Goal: Obtain resource: Download file/media

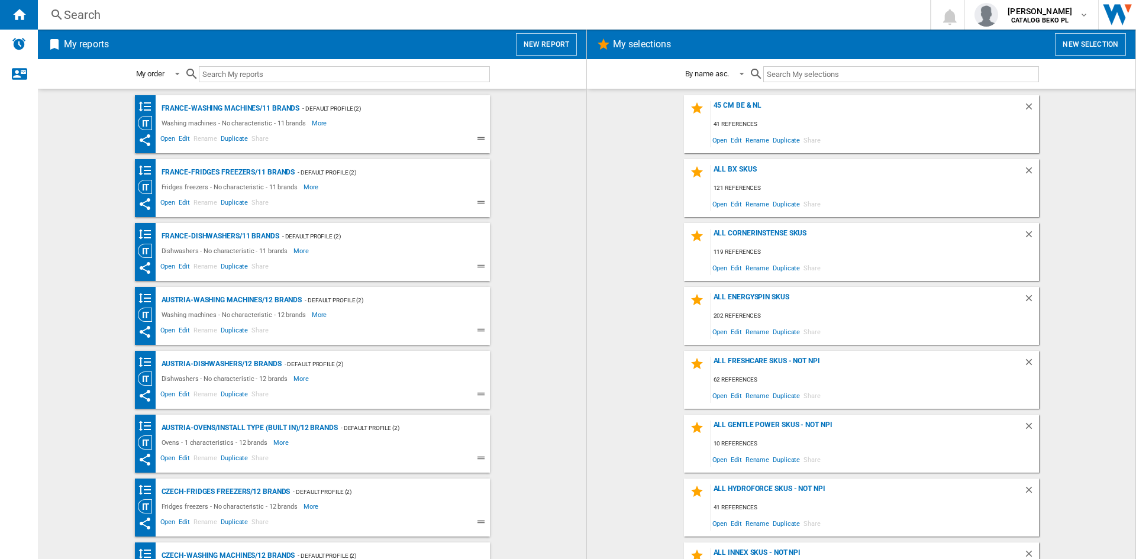
click at [556, 202] on wk-bookmarked-report "France-Fridges freezers/11 brands - Default profile (2) Fridges freezers - No c…" at bounding box center [312, 188] width 525 height 58
click at [559, 48] on button "New report" at bounding box center [546, 44] width 61 height 22
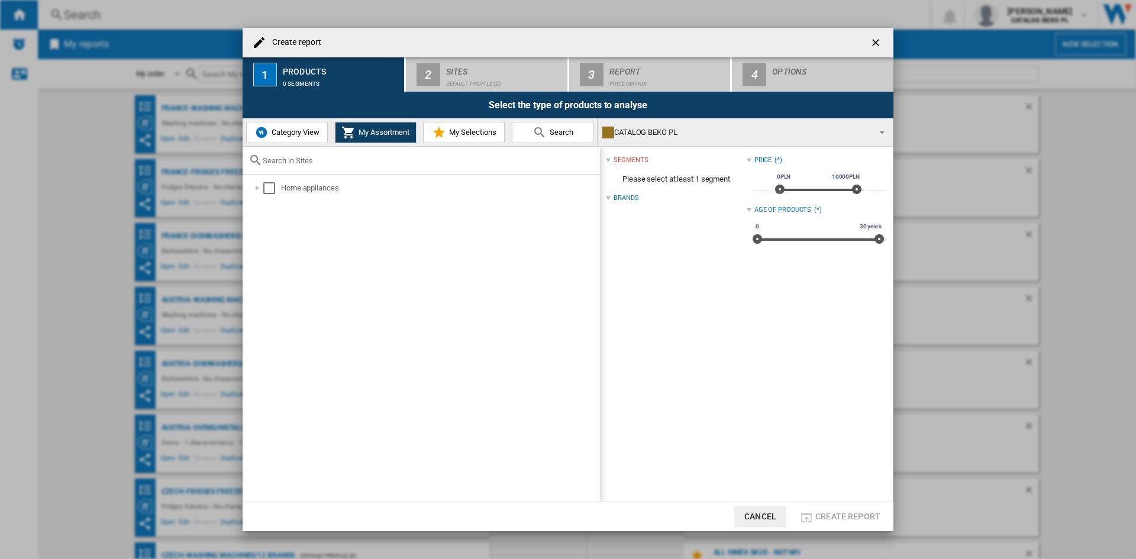
click at [459, 133] on span "My Selections" at bounding box center [471, 132] width 50 height 9
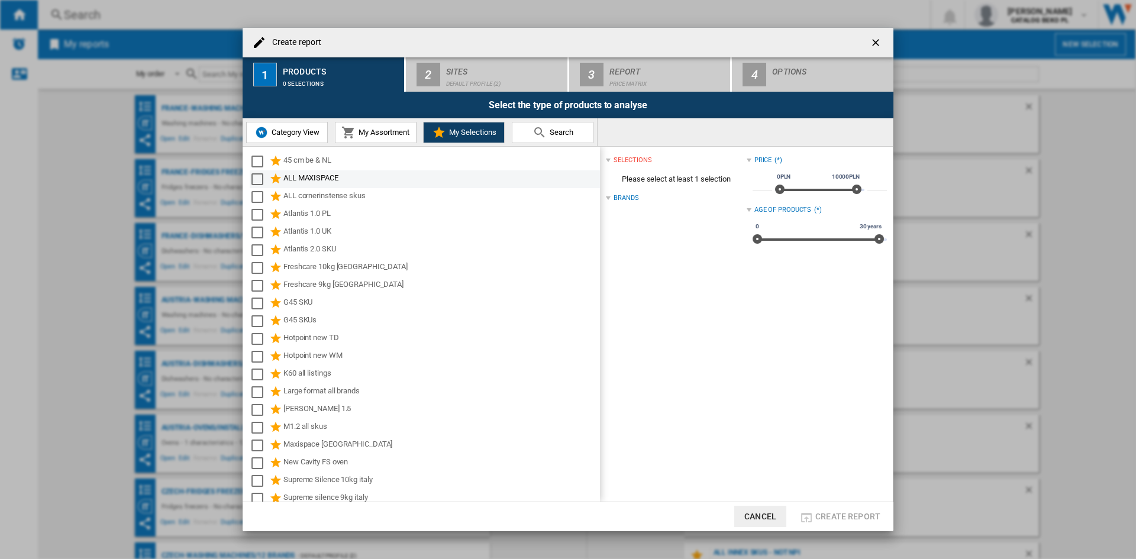
click at [264, 173] on md-checkbox "Select" at bounding box center [260, 179] width 18 height 14
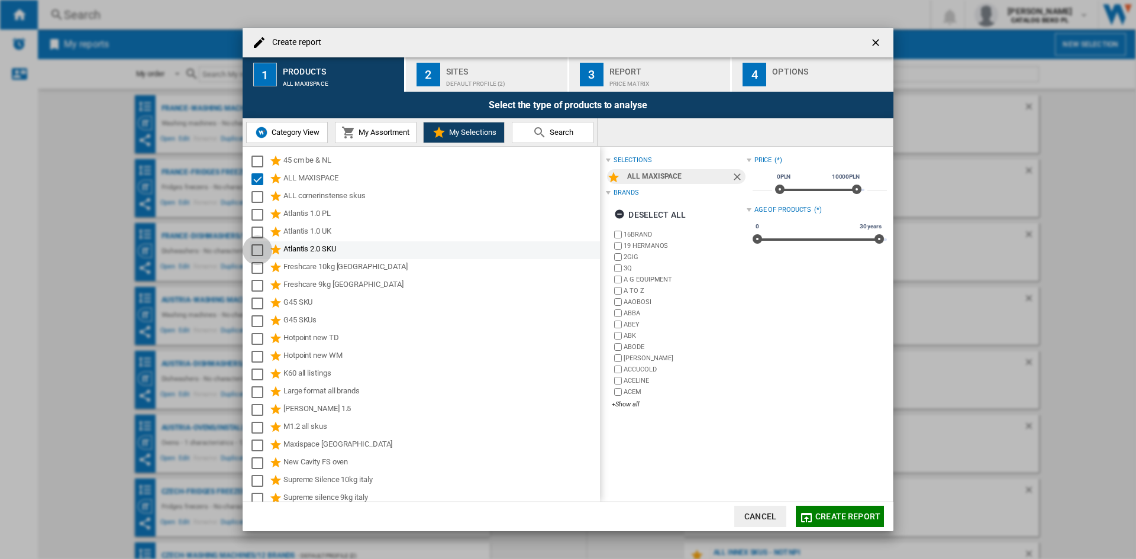
click at [260, 250] on div "Select" at bounding box center [257, 250] width 12 height 12
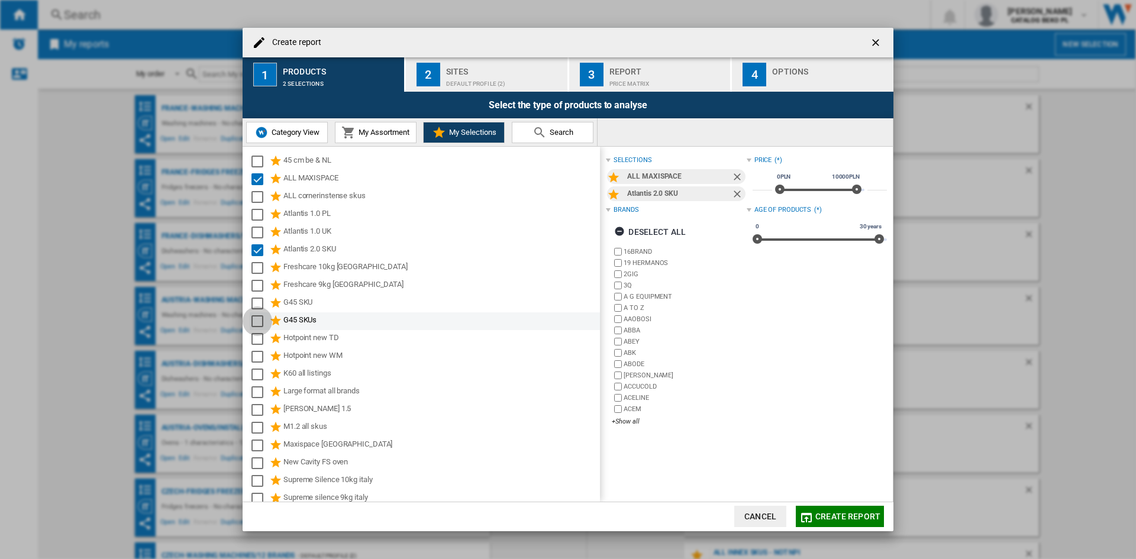
click at [253, 316] on div "Select" at bounding box center [257, 321] width 12 height 12
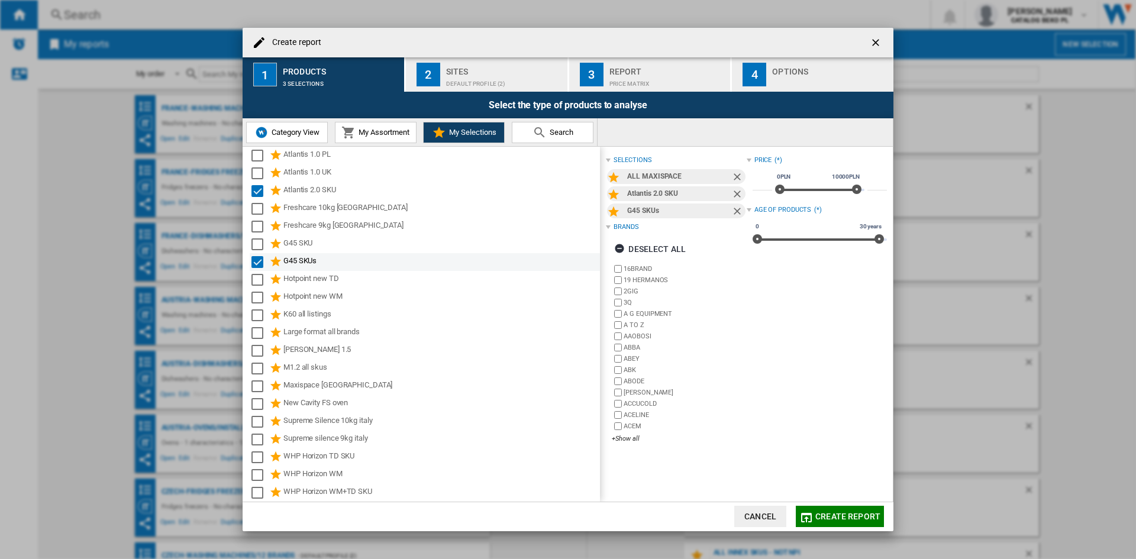
scroll to position [118, 0]
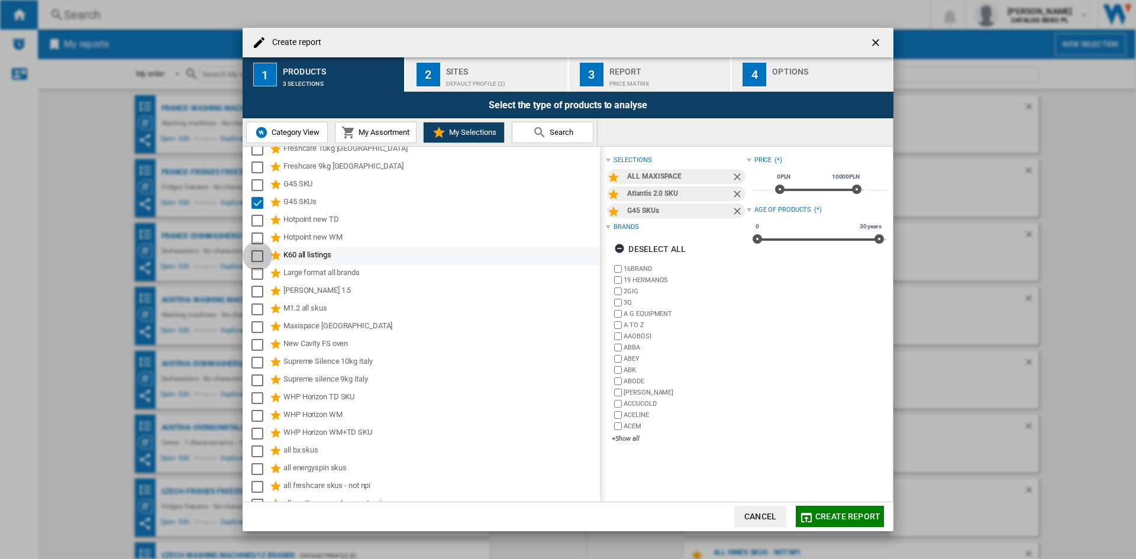
click at [260, 255] on div "Select" at bounding box center [257, 256] width 12 height 12
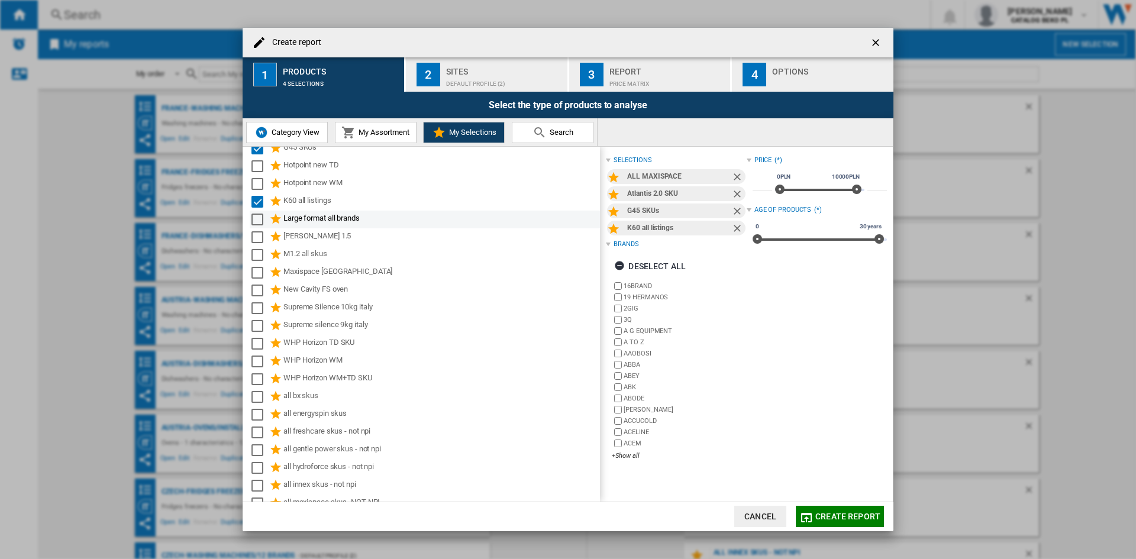
scroll to position [177, 0]
click at [253, 235] on div "Select" at bounding box center [257, 233] width 12 height 12
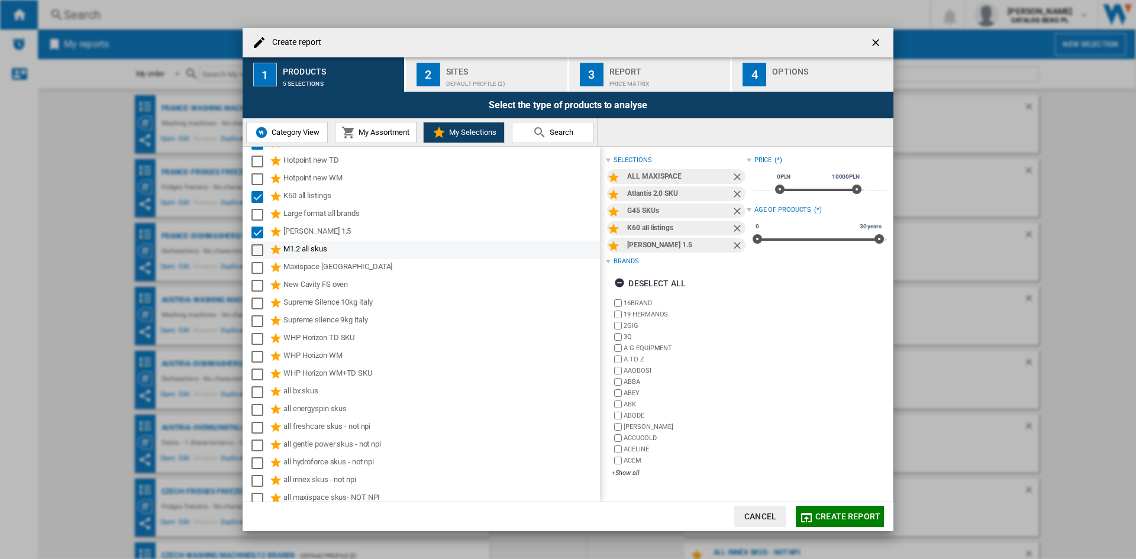
click at [250, 251] on div "M1.2 all skus" at bounding box center [425, 250] width 350 height 18
click at [258, 221] on md-checkbox "Select" at bounding box center [260, 215] width 18 height 14
click at [254, 251] on div "Select" at bounding box center [257, 250] width 12 height 12
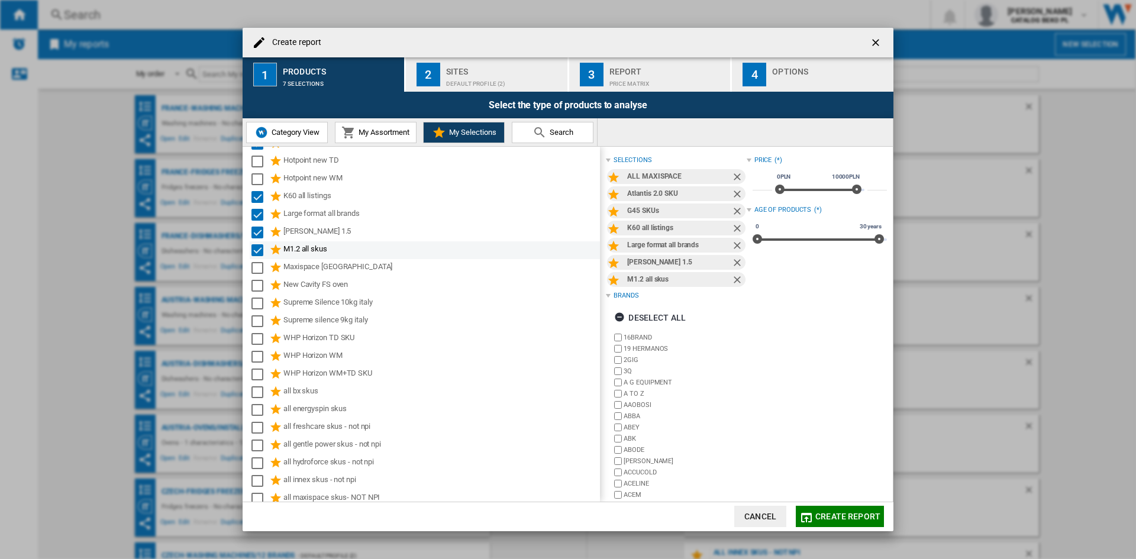
scroll to position [237, 0]
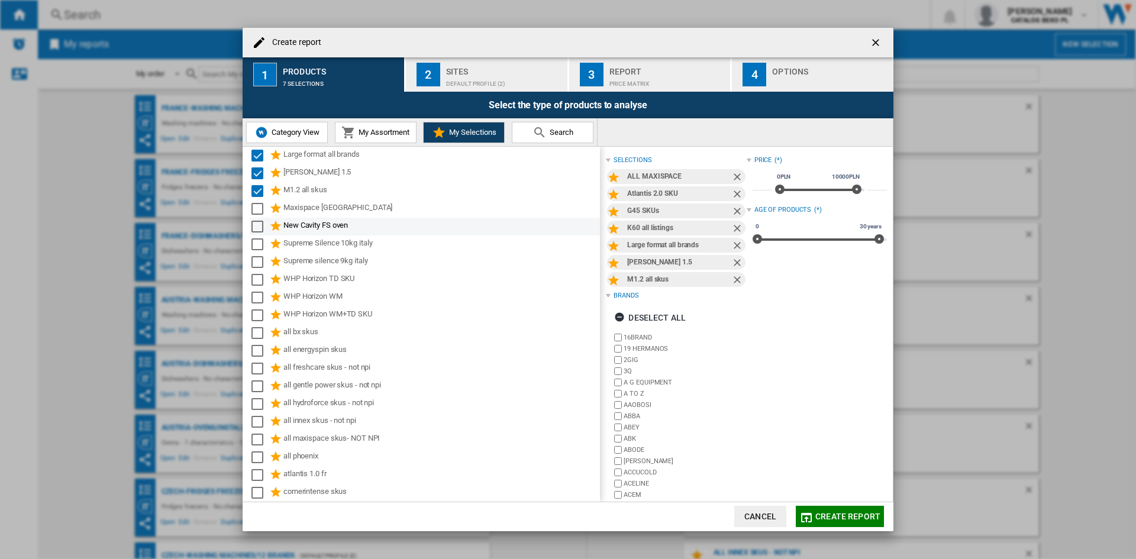
click at [261, 225] on div "Select" at bounding box center [257, 227] width 12 height 12
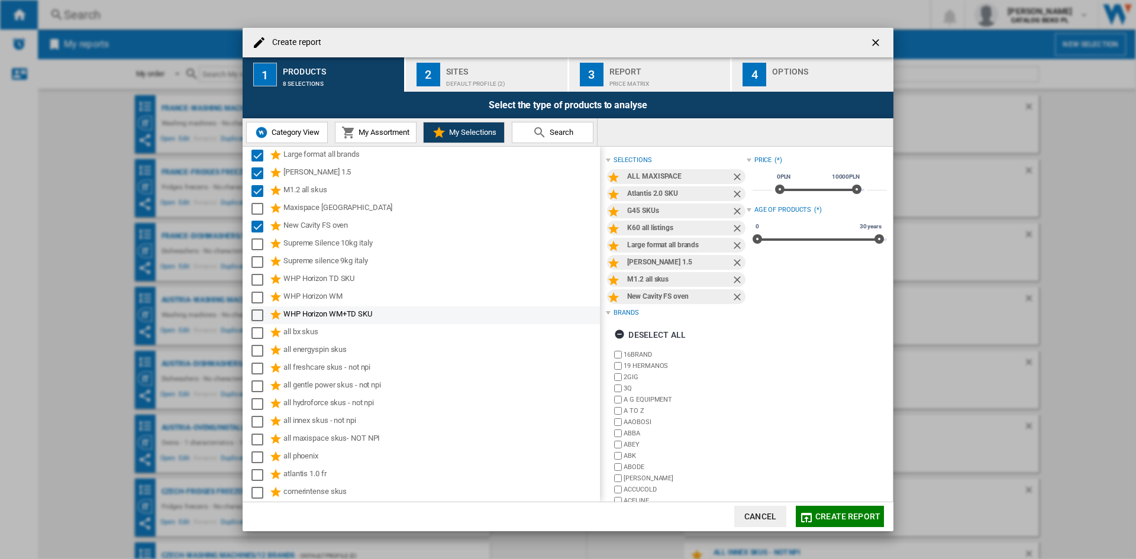
click at [256, 309] on md-checkbox "Select" at bounding box center [260, 315] width 18 height 14
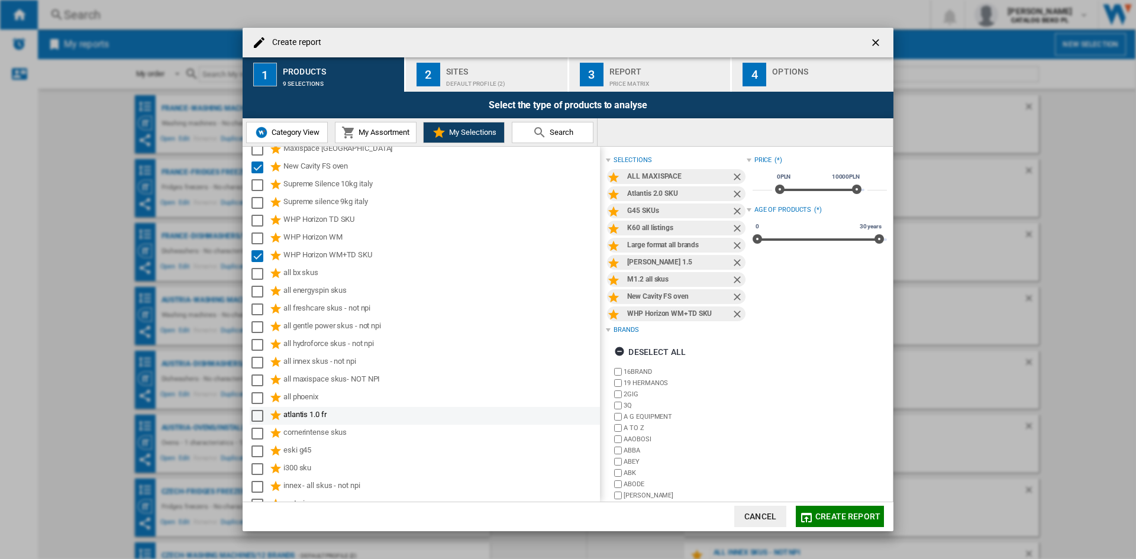
scroll to position [361, 0]
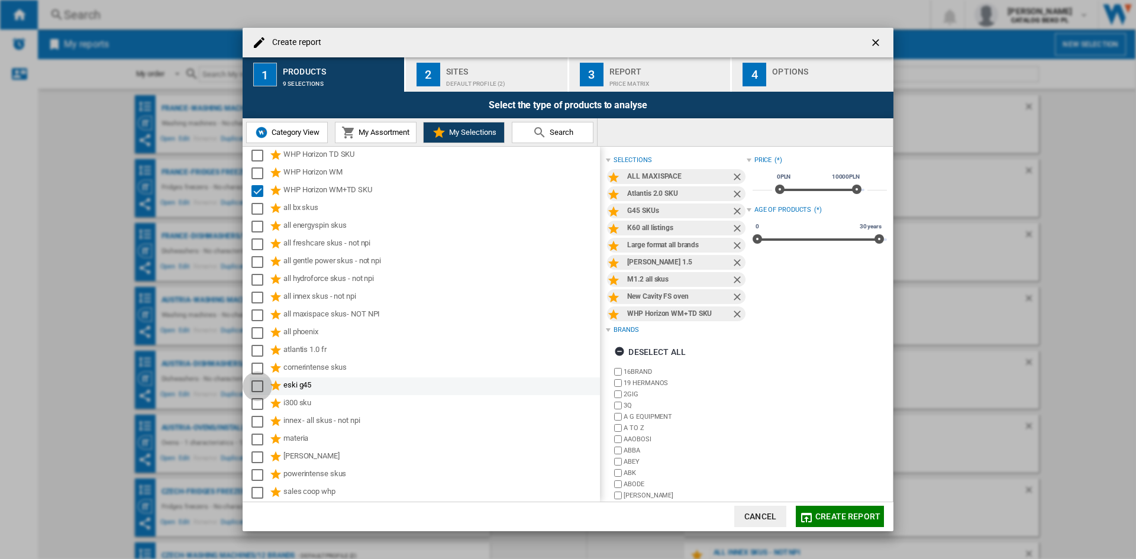
click at [255, 390] on div "Select" at bounding box center [257, 386] width 12 height 12
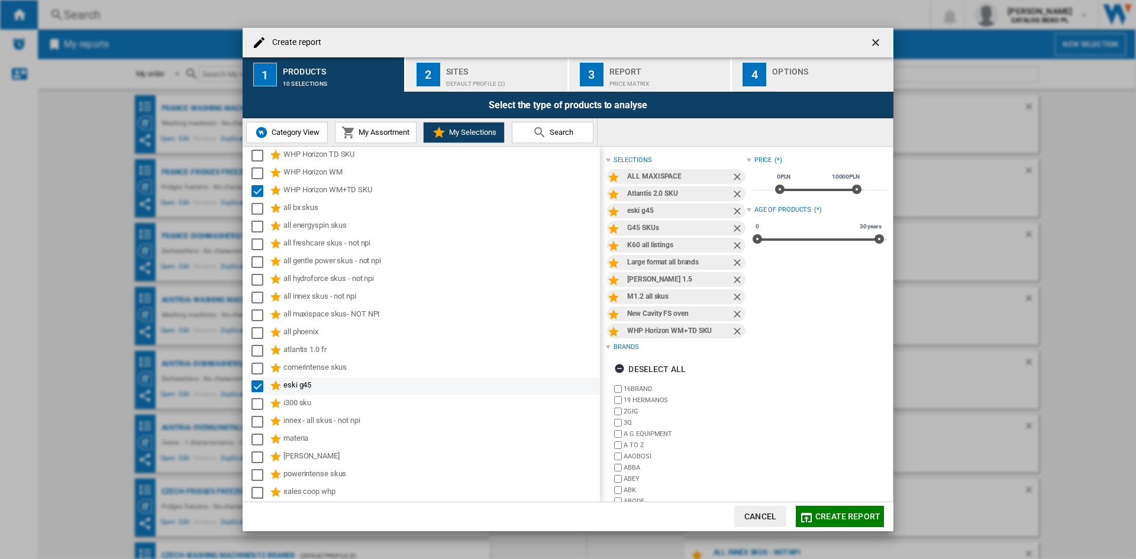
click at [256, 386] on div "Select" at bounding box center [257, 386] width 12 height 12
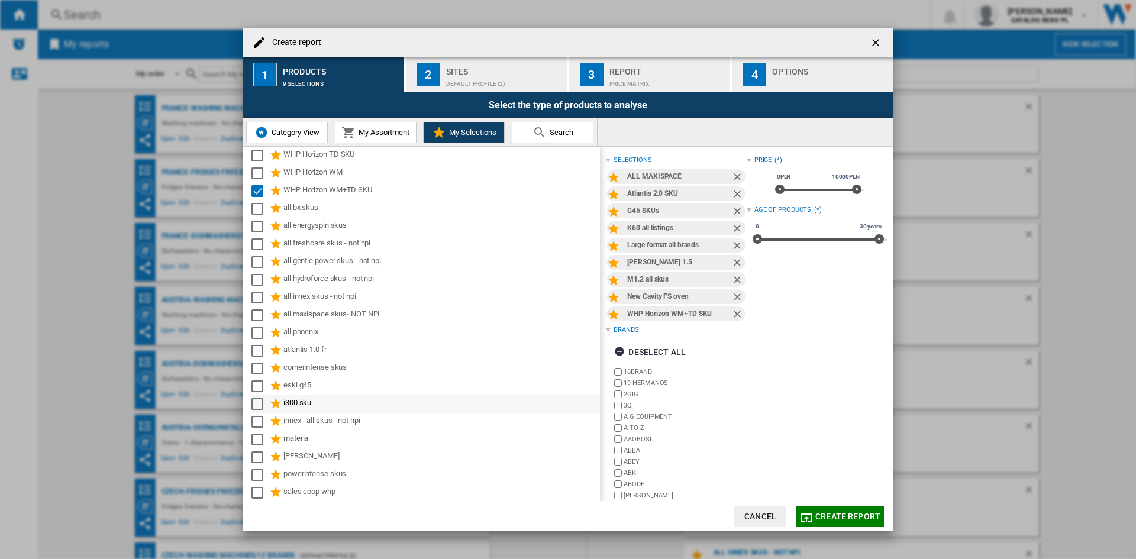
click at [257, 401] on div "Select" at bounding box center [257, 404] width 12 height 12
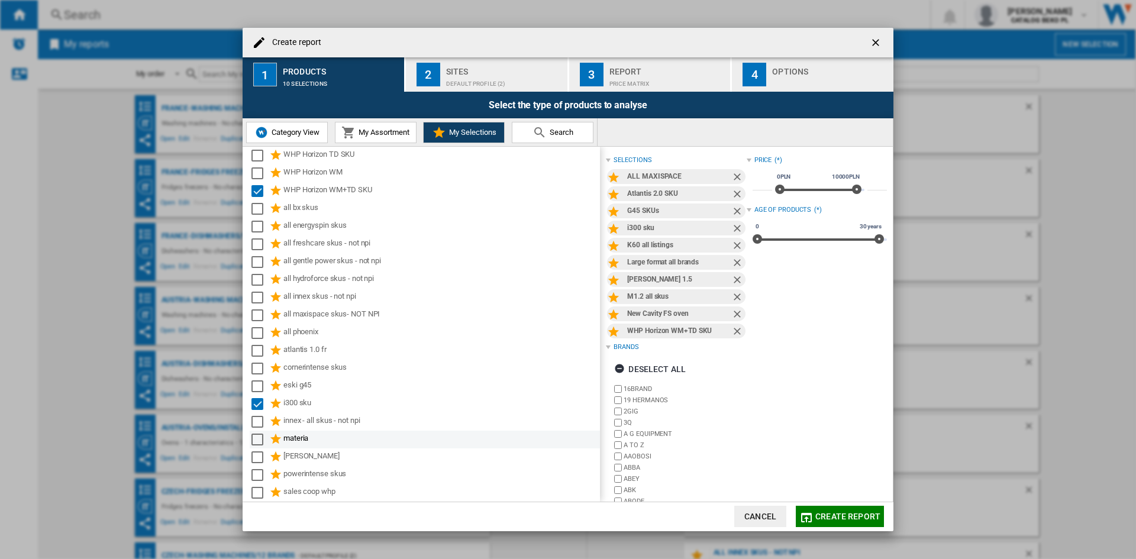
click at [256, 437] on div "Select" at bounding box center [257, 440] width 12 height 12
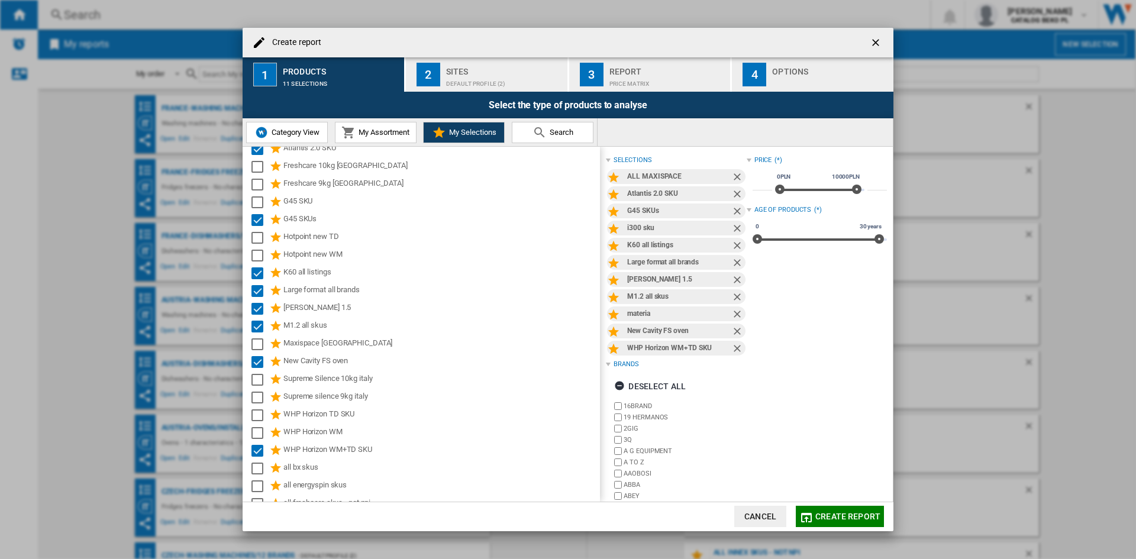
scroll to position [0, 0]
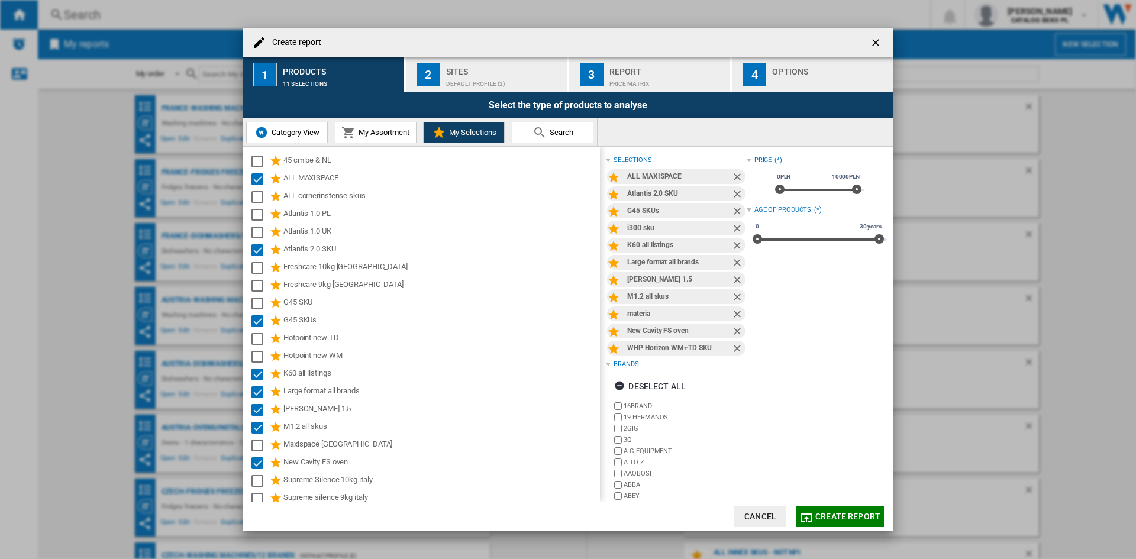
click at [541, 80] on div "Default profile (2)" at bounding box center [504, 81] width 117 height 12
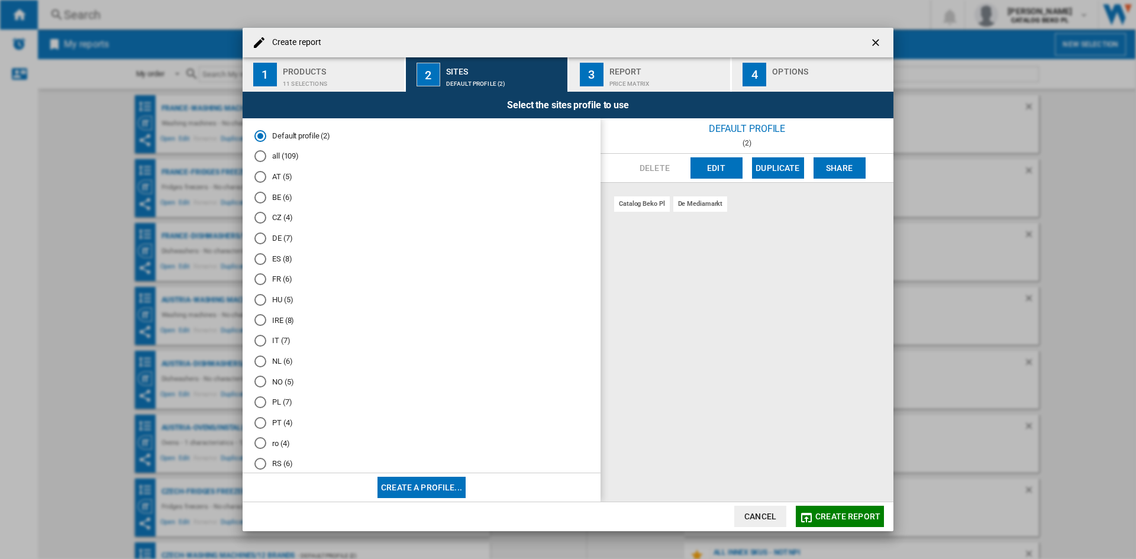
scroll to position [59, 0]
click at [283, 442] on md-radio-button "UK (8)" at bounding box center [421, 446] width 334 height 11
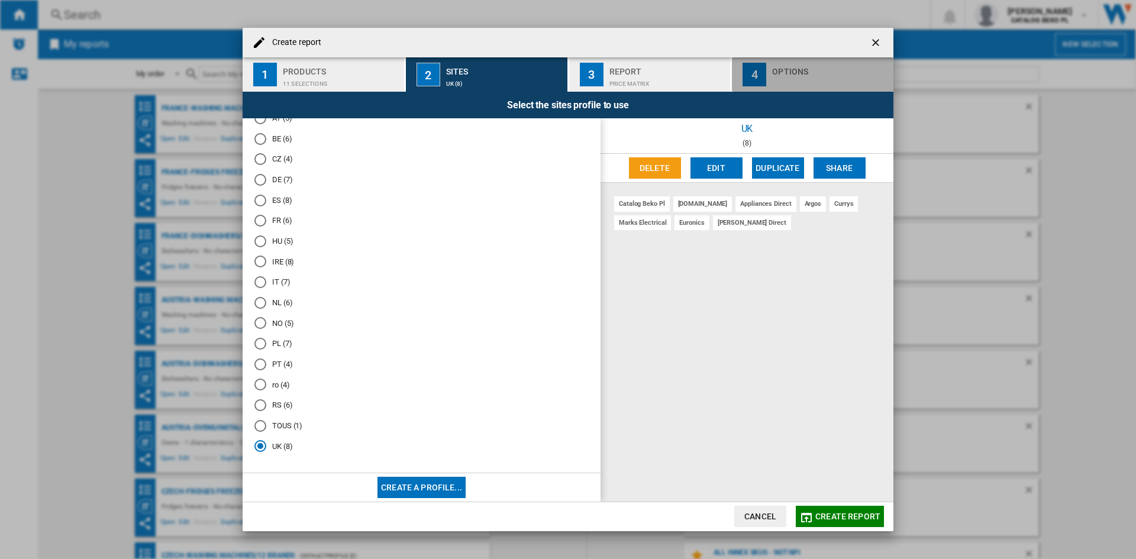
click at [770, 79] on button "4 Options" at bounding box center [813, 74] width 162 height 34
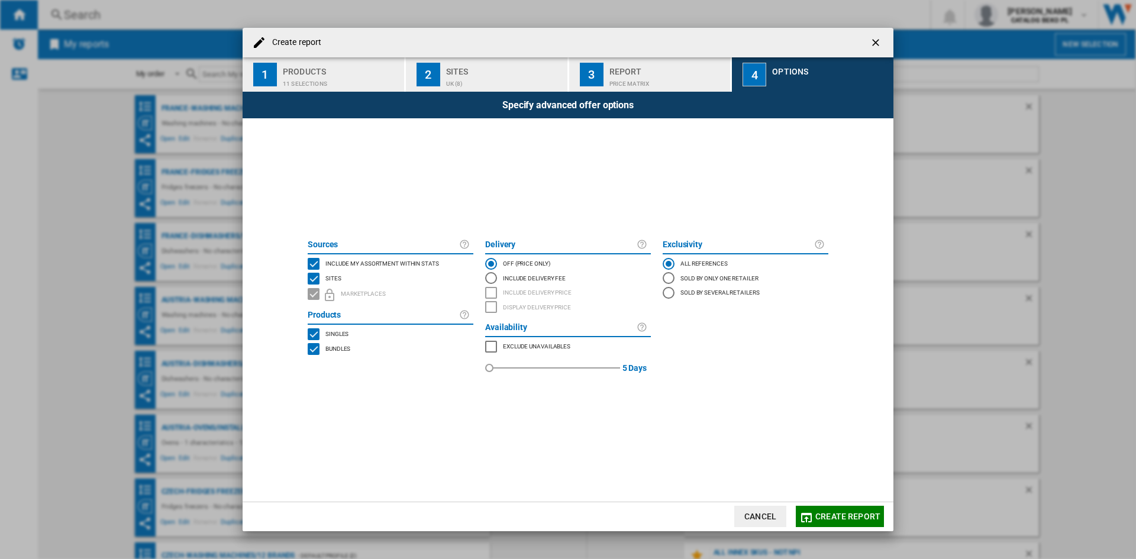
click at [392, 262] on span "Include my assortment within stats" at bounding box center [382, 263] width 114 height 8
click at [816, 512] on button "Create report" at bounding box center [840, 516] width 88 height 21
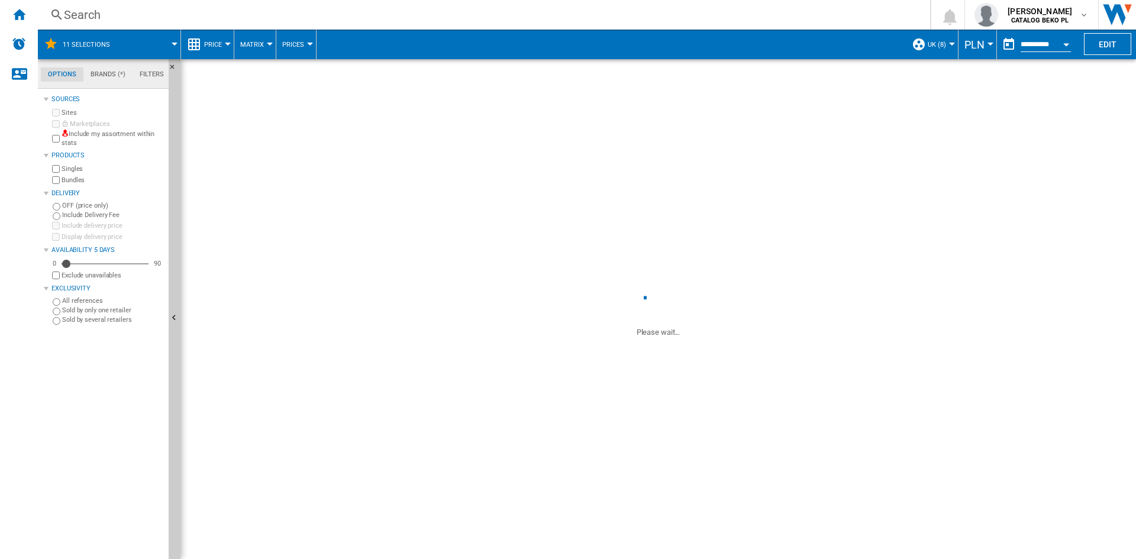
click at [975, 47] on span "PLN" at bounding box center [974, 44] width 20 height 12
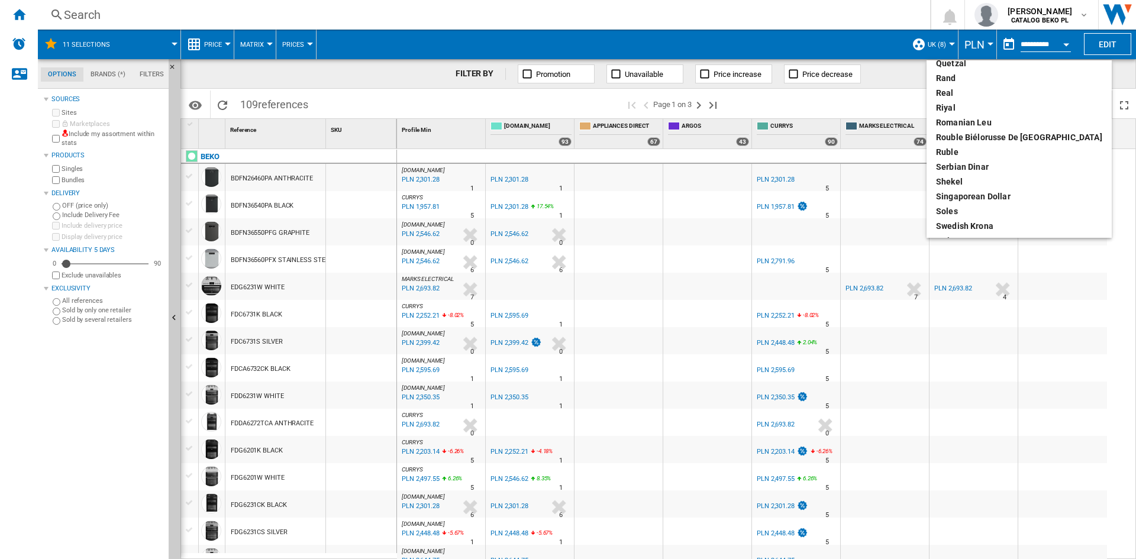
scroll to position [453, 0]
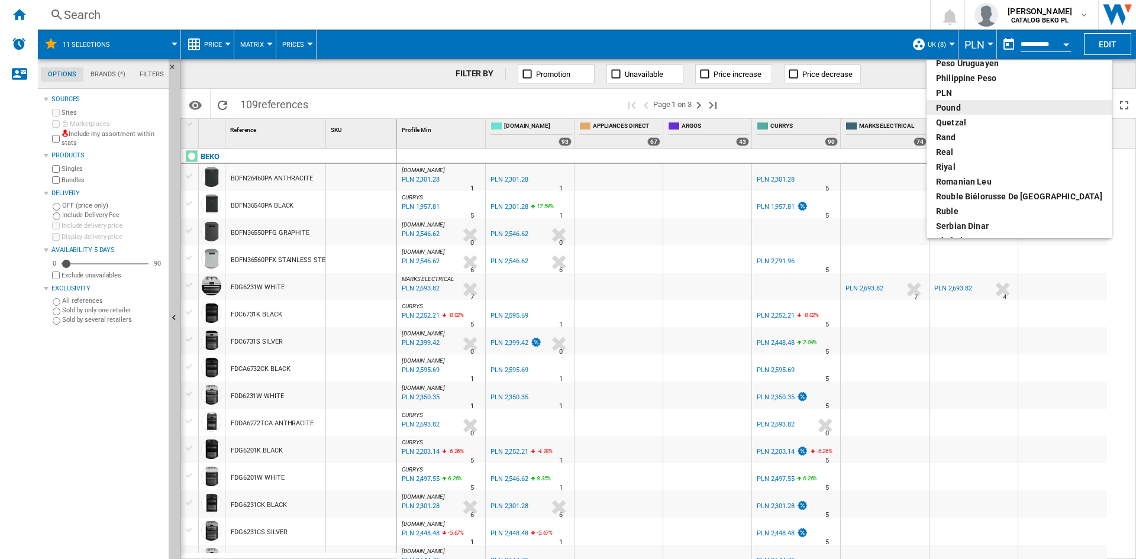
drag, startPoint x: 964, startPoint y: 136, endPoint x: 967, endPoint y: 107, distance: 29.2
click at [967, 107] on md-menu-content "Argentin Peso Australian Dollar balboa Bolivia Bolíviano Bulgarian lev Canadian…" at bounding box center [1018, 148] width 185 height 177
click at [967, 107] on div "pound" at bounding box center [1019, 108] width 166 height 12
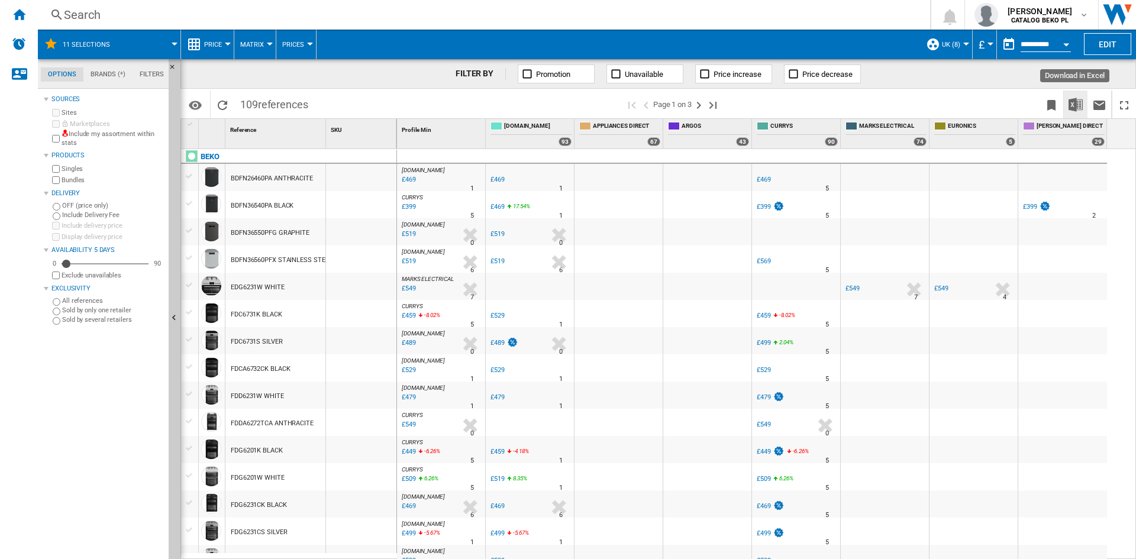
click at [1075, 103] on img "Download in Excel" at bounding box center [1075, 105] width 14 height 14
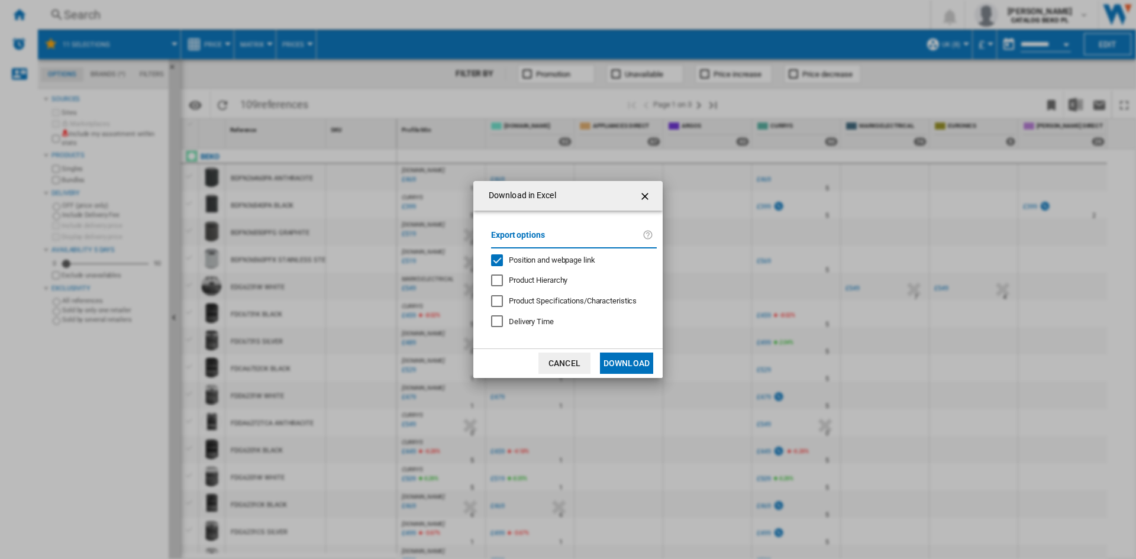
click at [625, 355] on button "Download" at bounding box center [626, 363] width 53 height 21
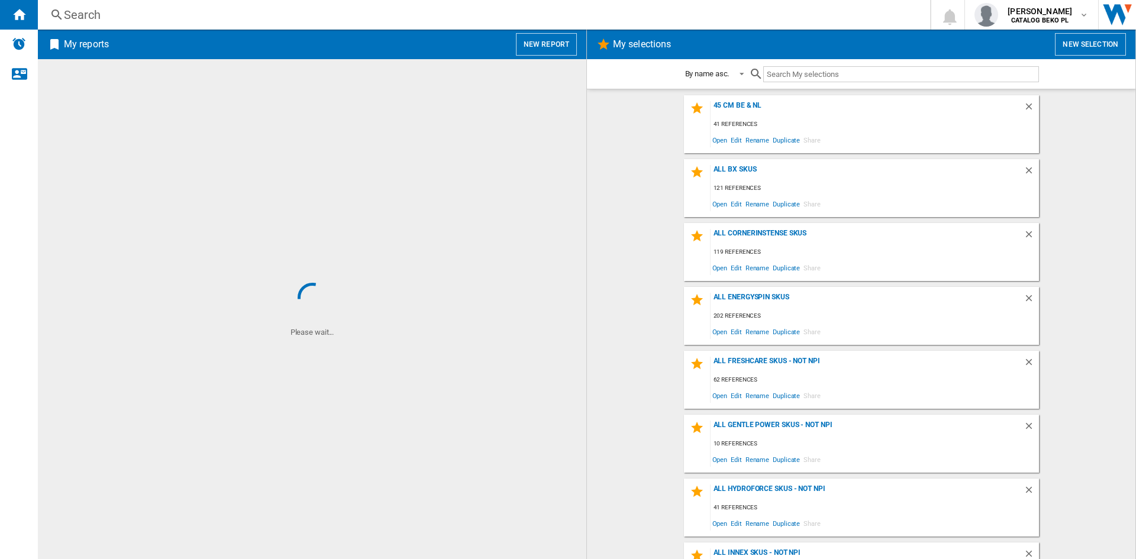
click at [524, 43] on button "New report" at bounding box center [546, 44] width 61 height 22
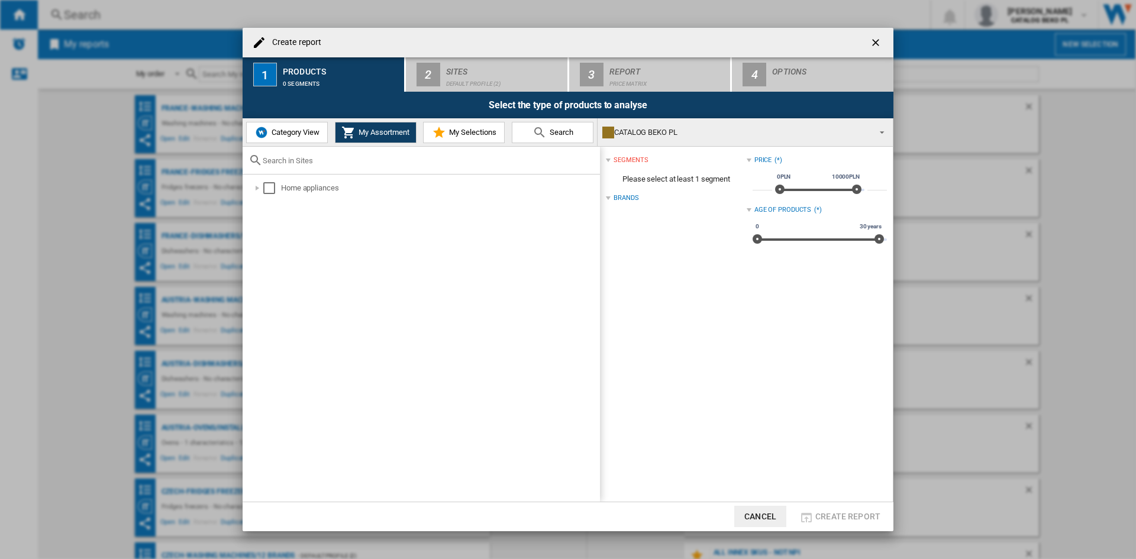
click at [437, 131] on md-icon at bounding box center [439, 132] width 14 height 14
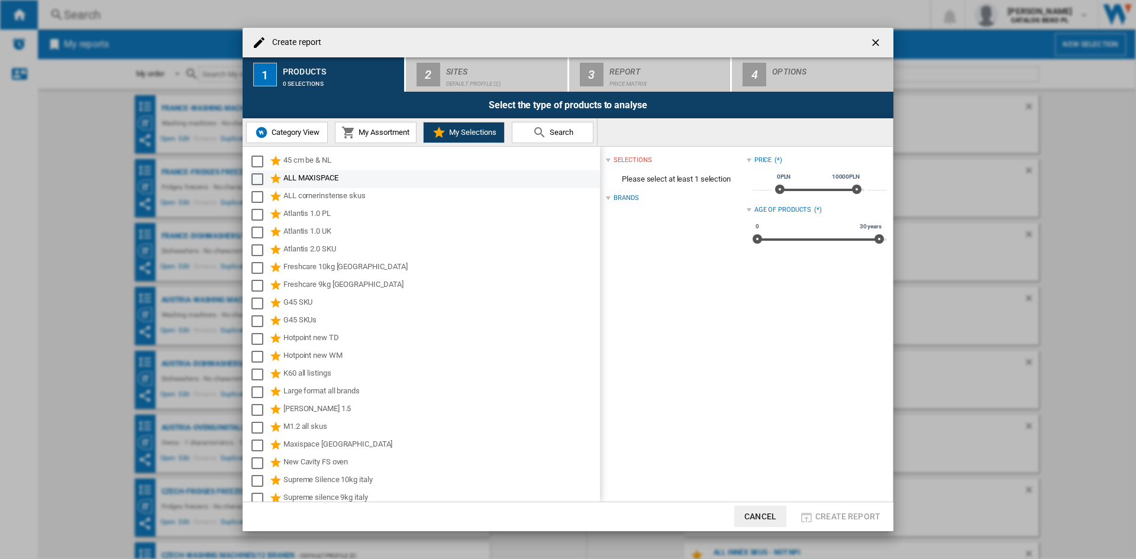
click at [256, 179] on div "Select" at bounding box center [257, 179] width 12 height 12
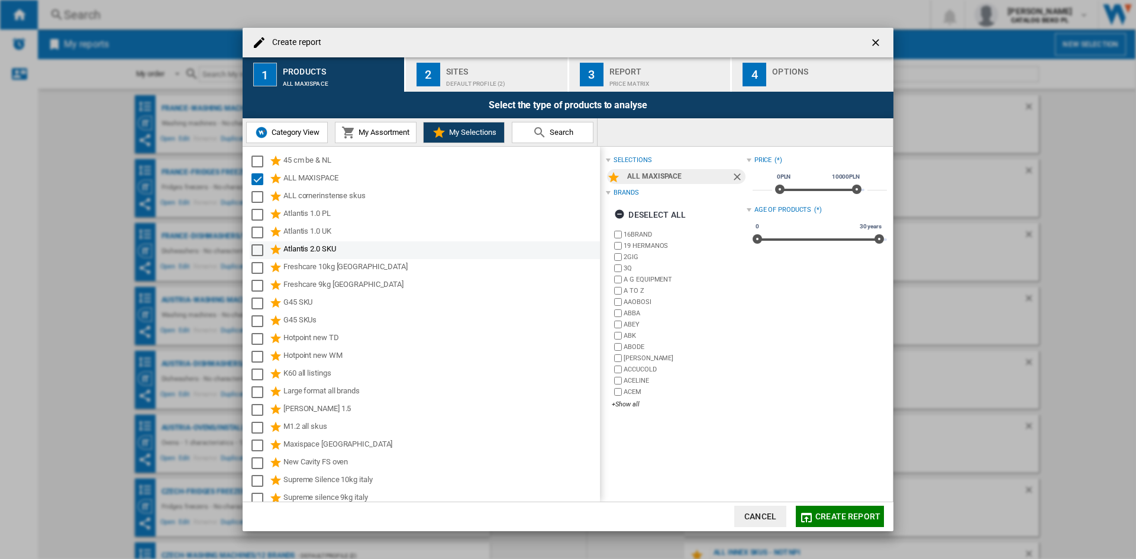
click at [256, 247] on div "Select" at bounding box center [257, 250] width 12 height 12
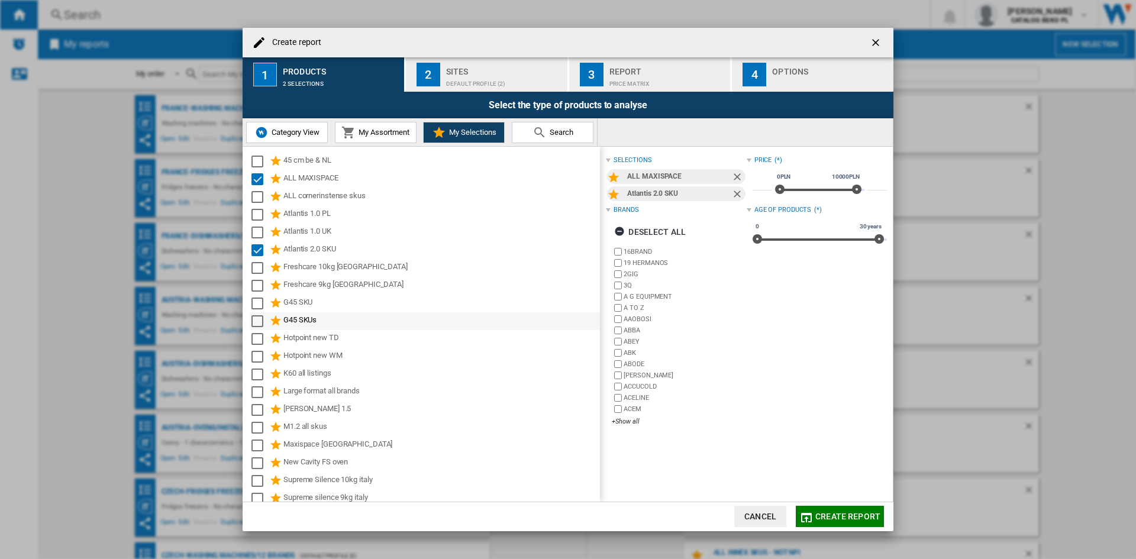
click at [253, 317] on div "Select" at bounding box center [257, 321] width 12 height 12
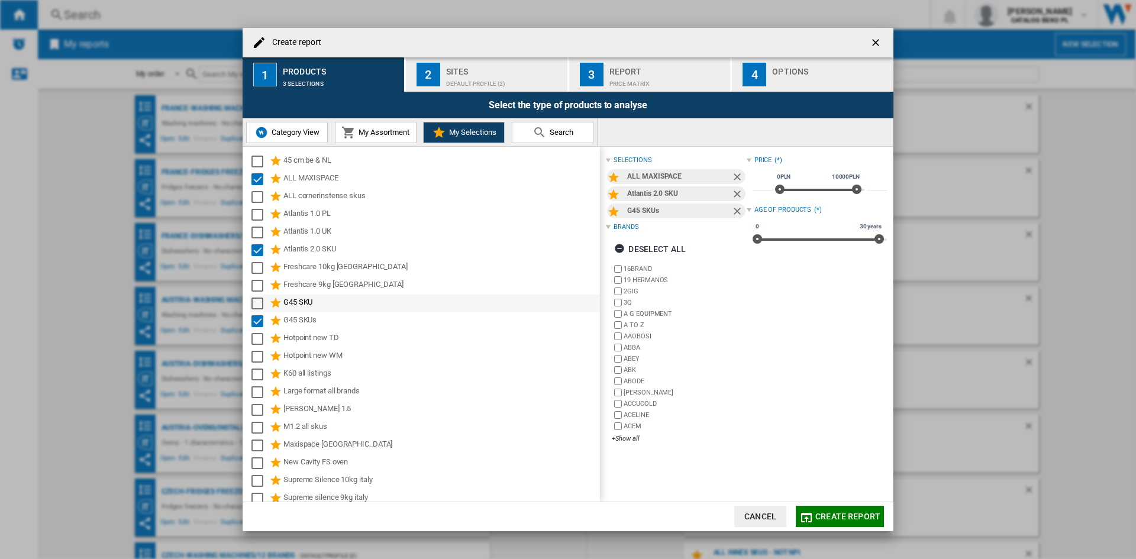
scroll to position [59, 0]
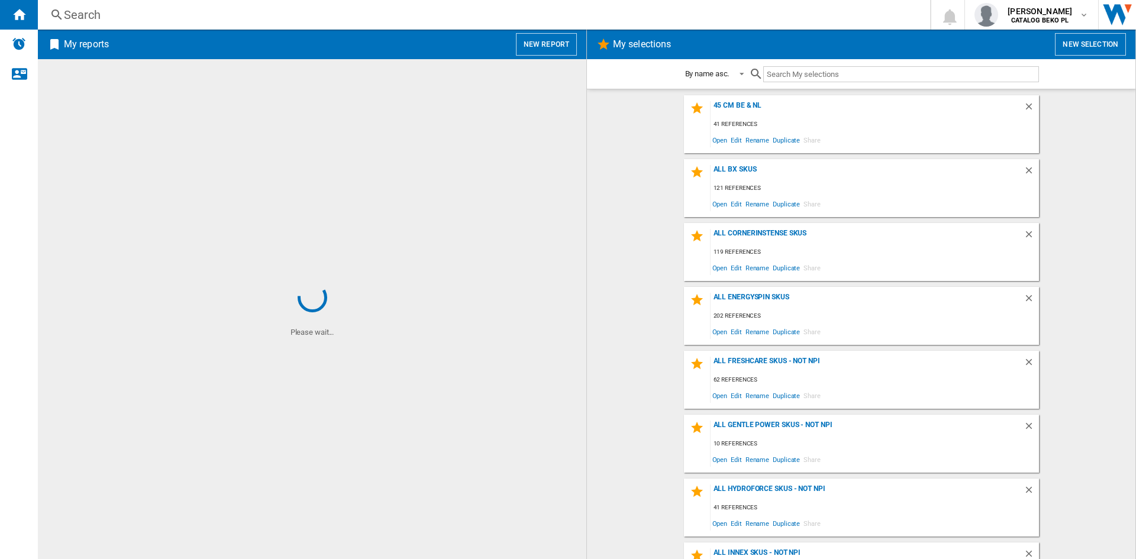
click at [552, 41] on button "New report" at bounding box center [546, 44] width 61 height 22
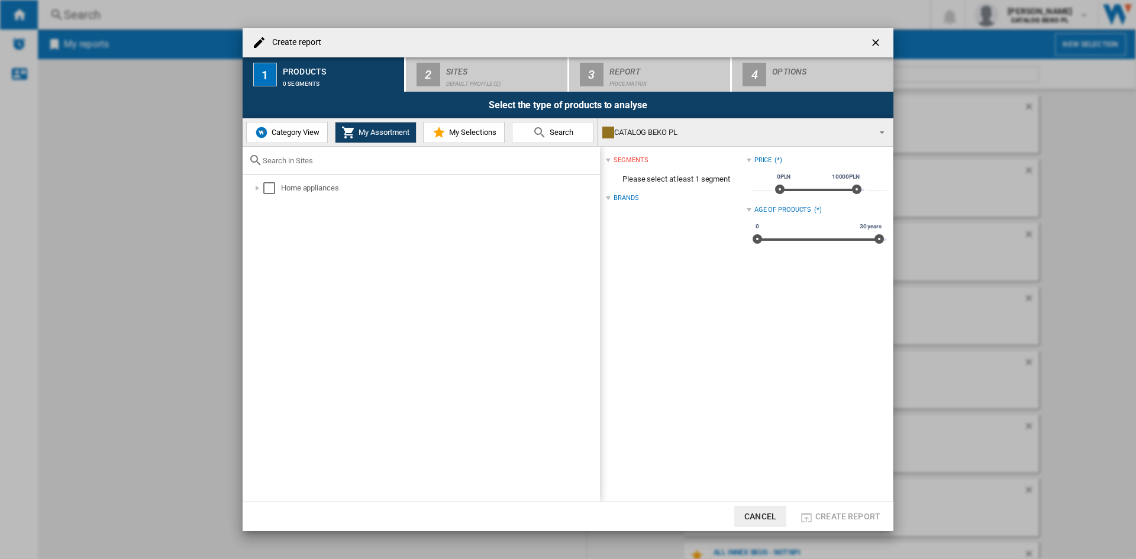
click at [457, 132] on span "My Selections" at bounding box center [471, 132] width 50 height 9
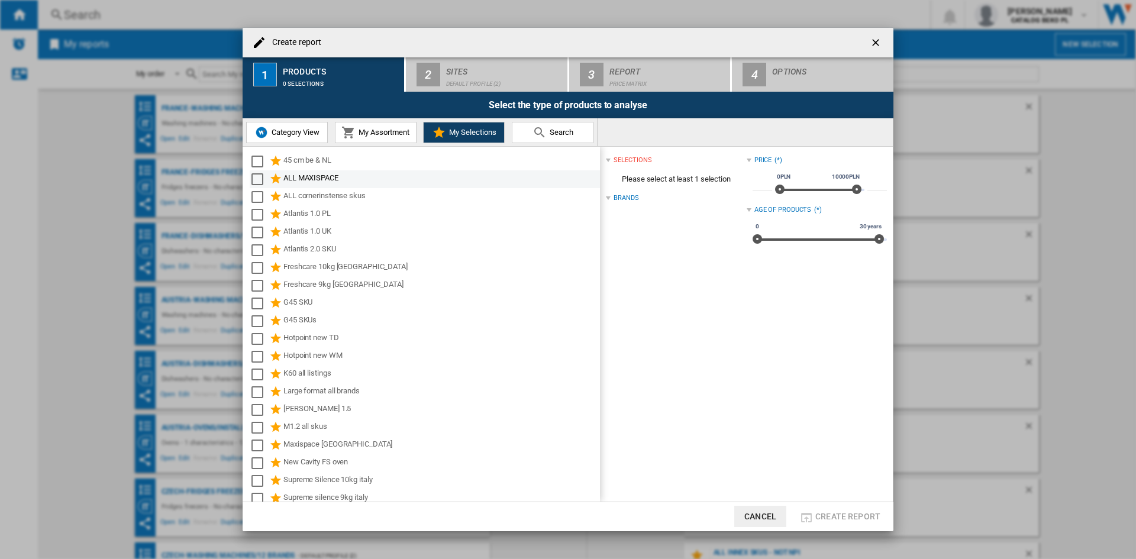
click at [262, 180] on div "Select" at bounding box center [257, 179] width 12 height 12
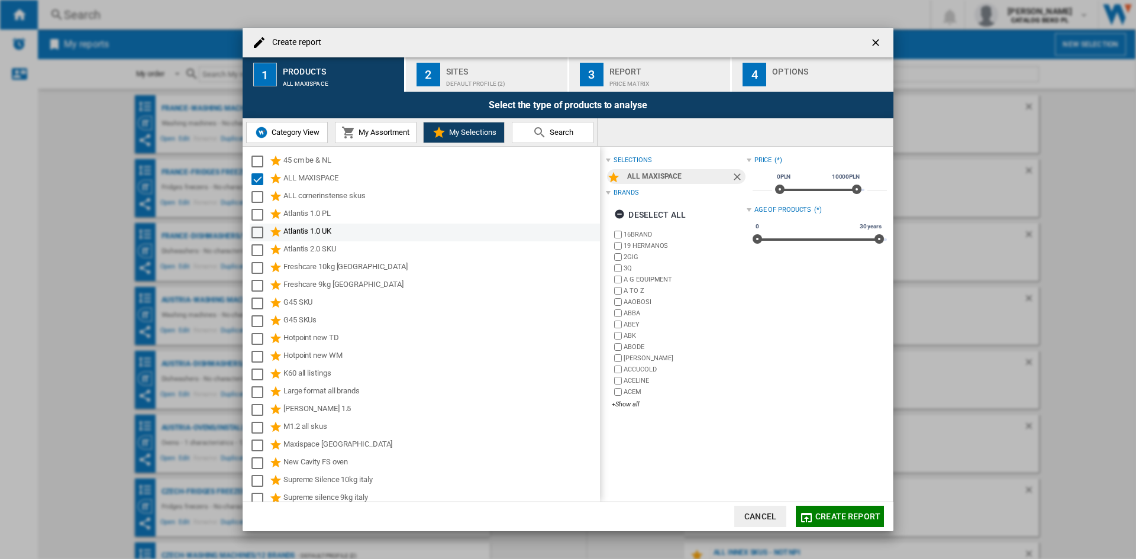
click at [254, 240] on div "Atlantis 1.0 UK" at bounding box center [425, 233] width 350 height 18
click at [257, 251] on div "Select" at bounding box center [257, 250] width 12 height 12
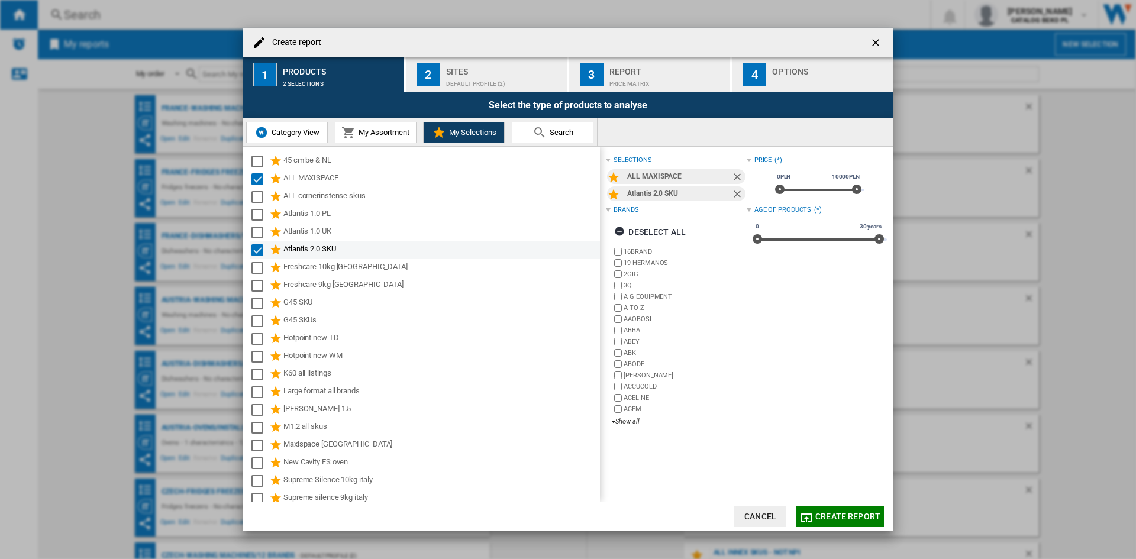
scroll to position [59, 0]
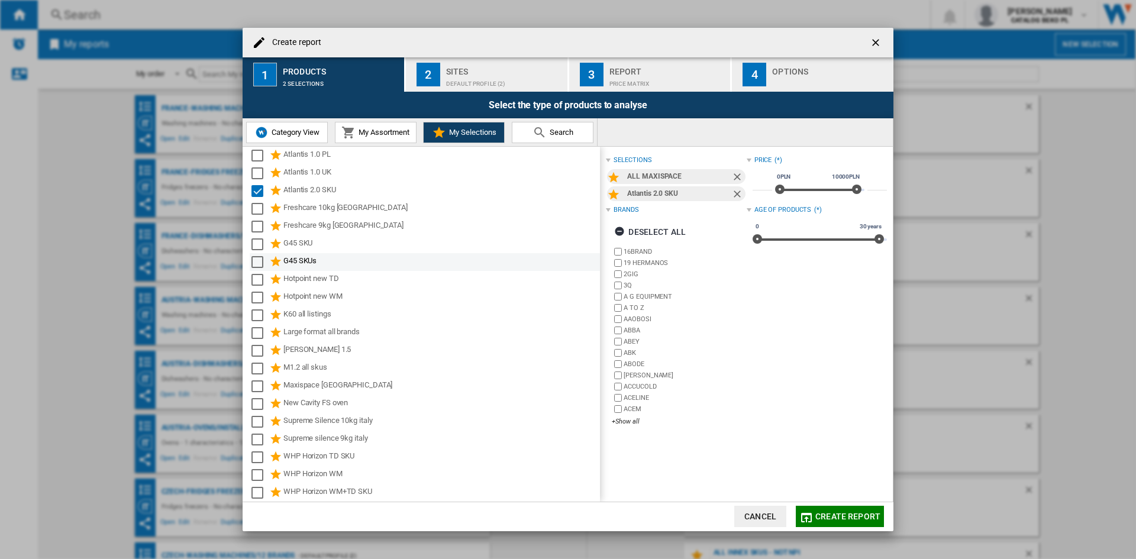
click at [260, 261] on div "Select" at bounding box center [257, 262] width 12 height 12
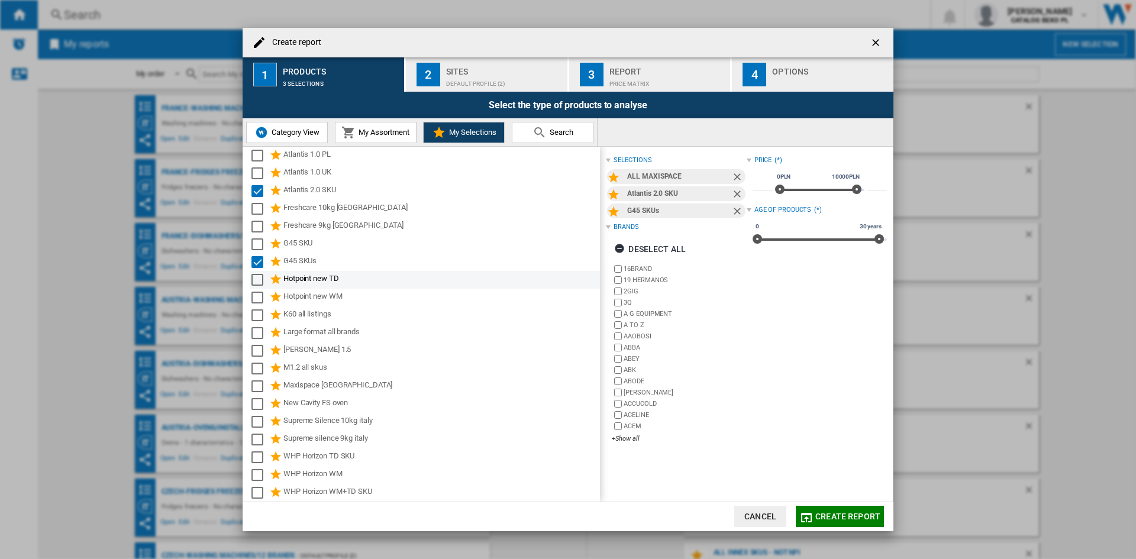
scroll to position [118, 0]
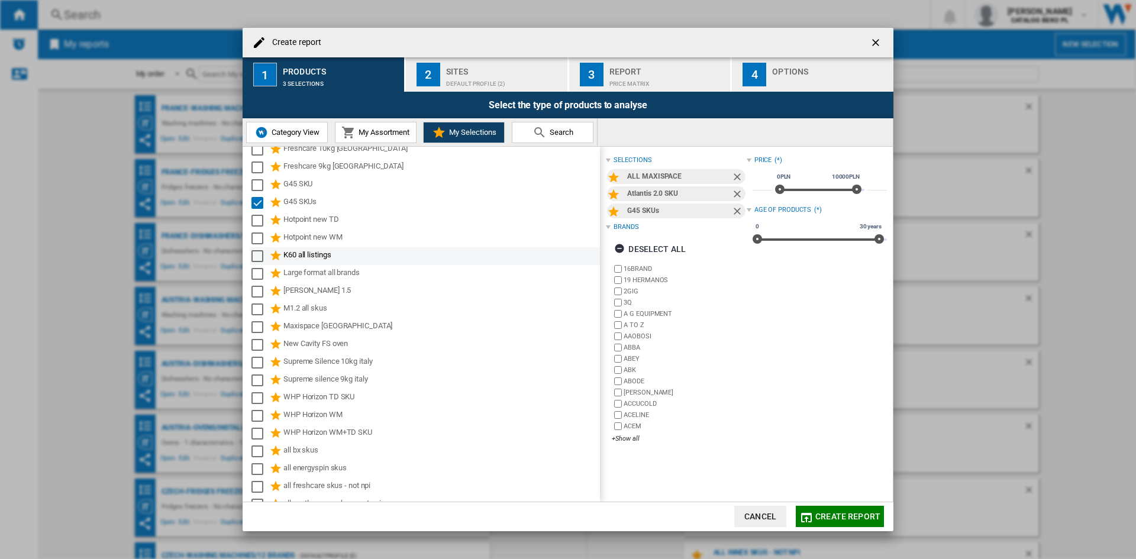
click at [254, 253] on div "Select" at bounding box center [257, 256] width 12 height 12
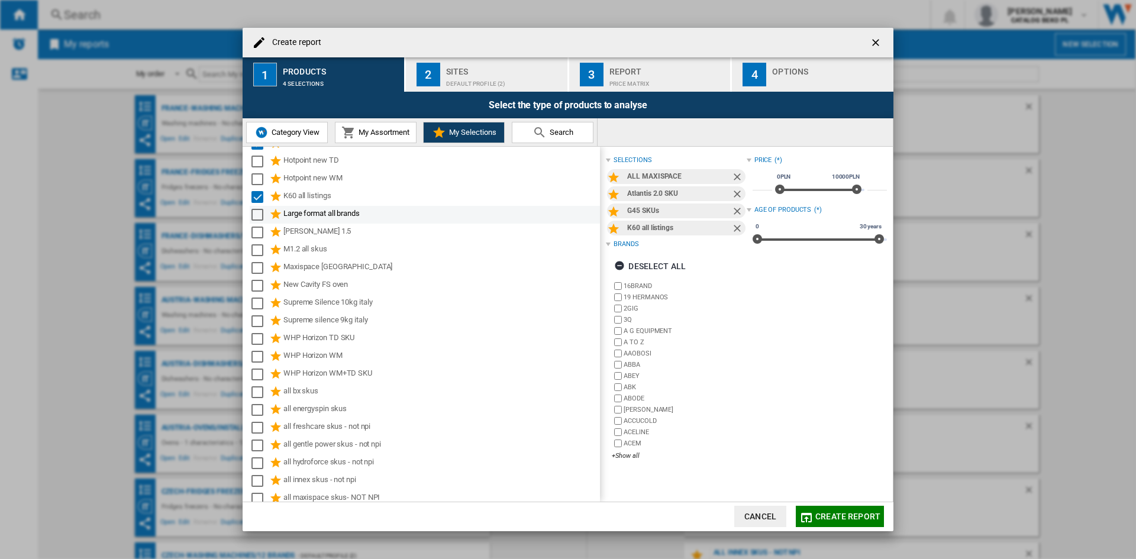
click at [251, 212] on div "Select" at bounding box center [257, 215] width 12 height 12
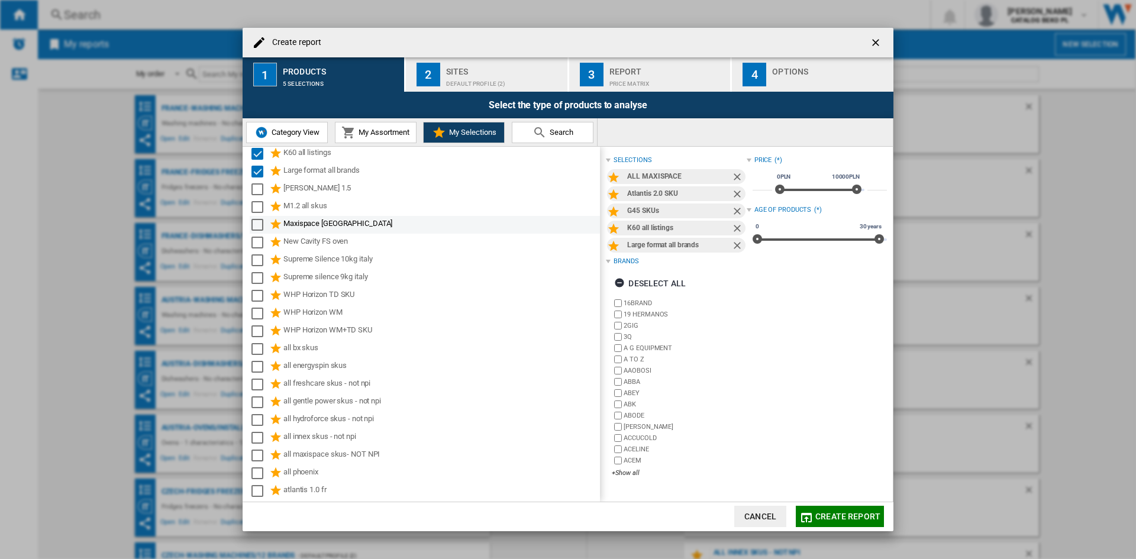
scroll to position [237, 0]
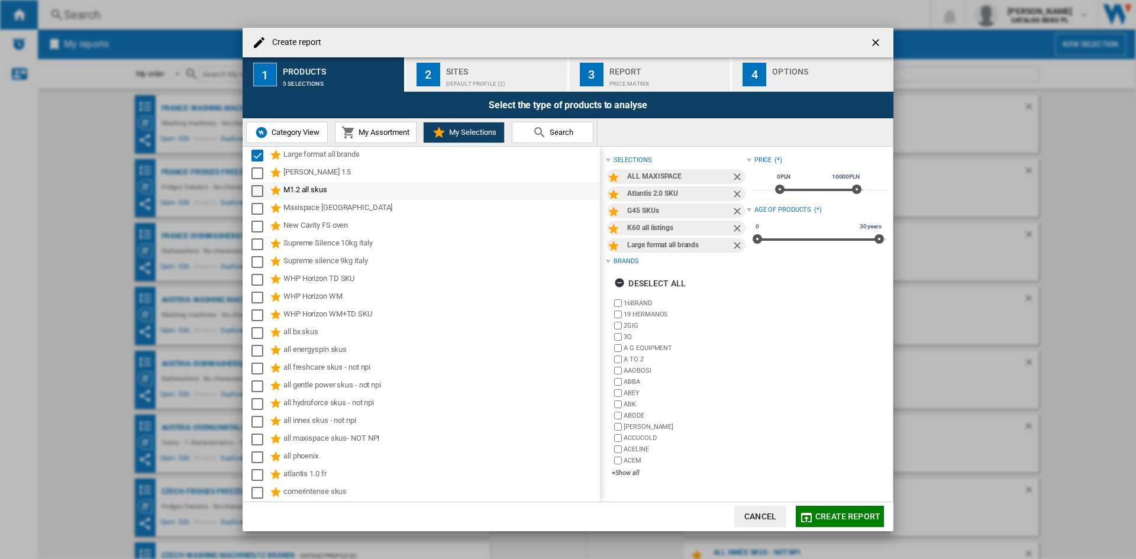
click at [257, 189] on div "Select" at bounding box center [257, 191] width 12 height 12
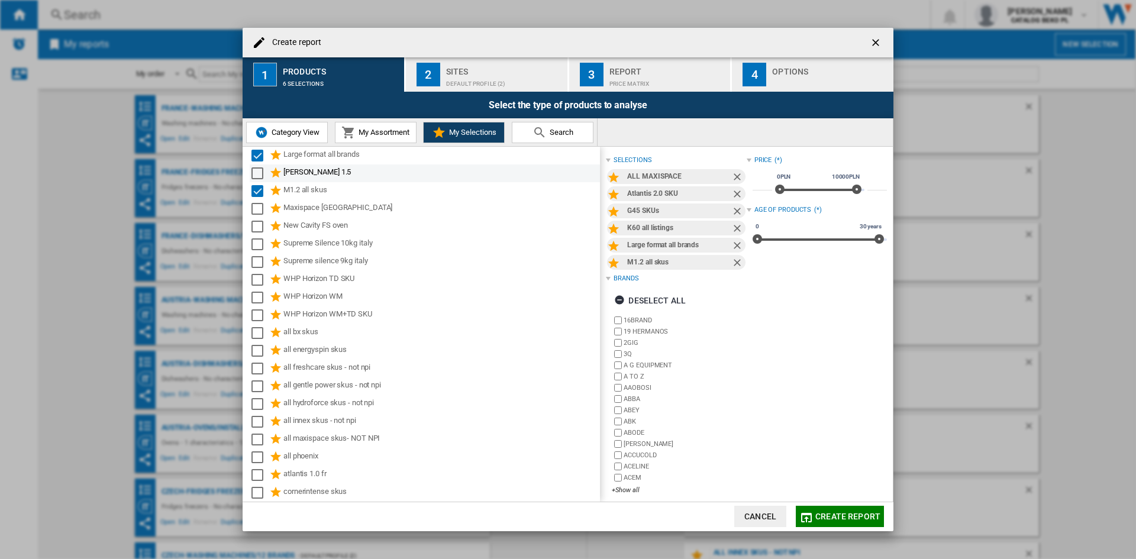
click at [259, 177] on div "Select" at bounding box center [257, 173] width 12 height 12
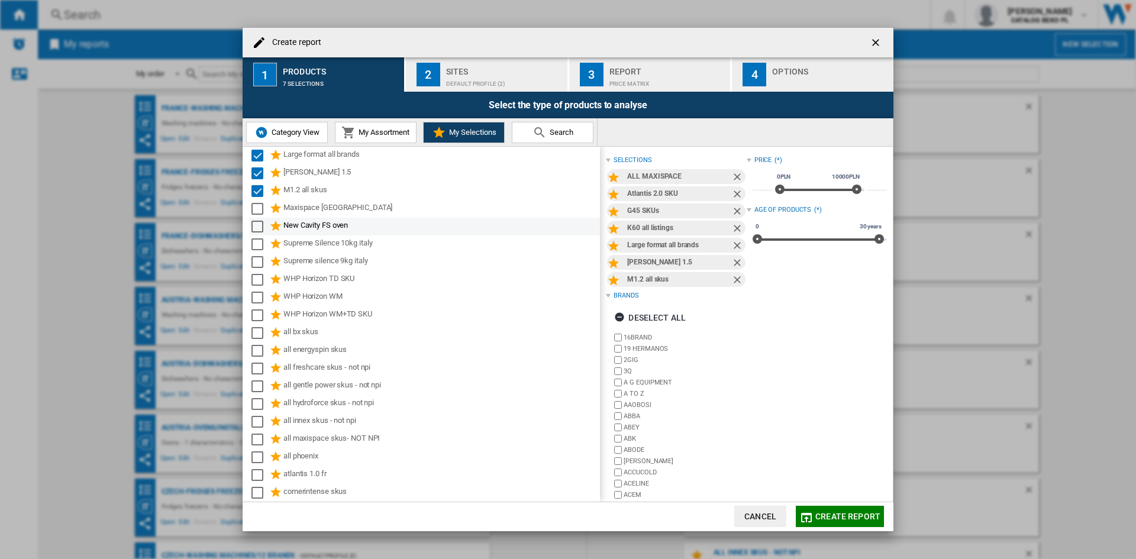
click at [256, 222] on div "Select" at bounding box center [257, 227] width 12 height 12
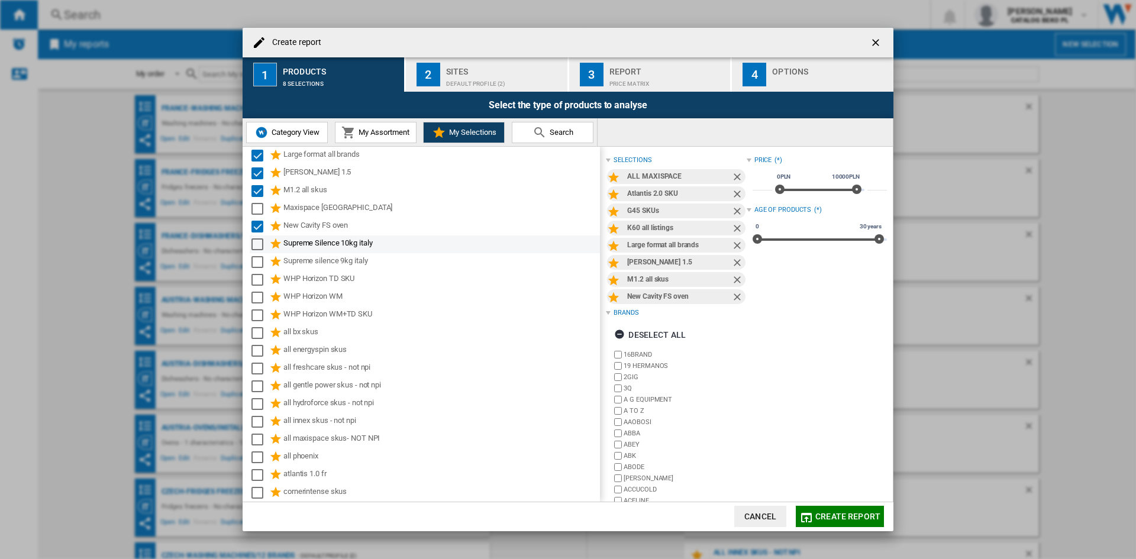
scroll to position [296, 0]
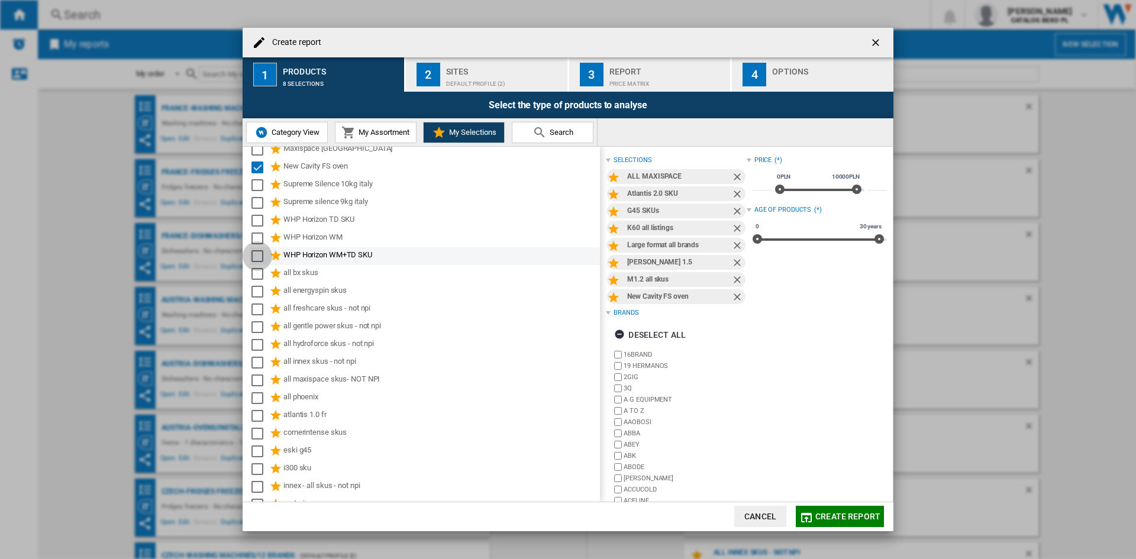
click at [261, 255] on div "Select" at bounding box center [257, 256] width 12 height 12
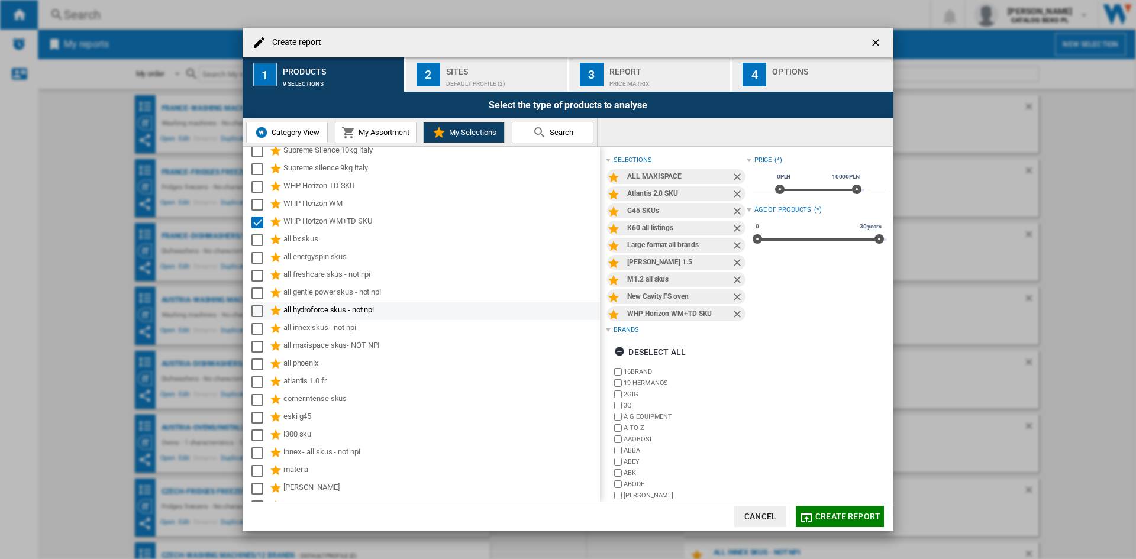
scroll to position [355, 0]
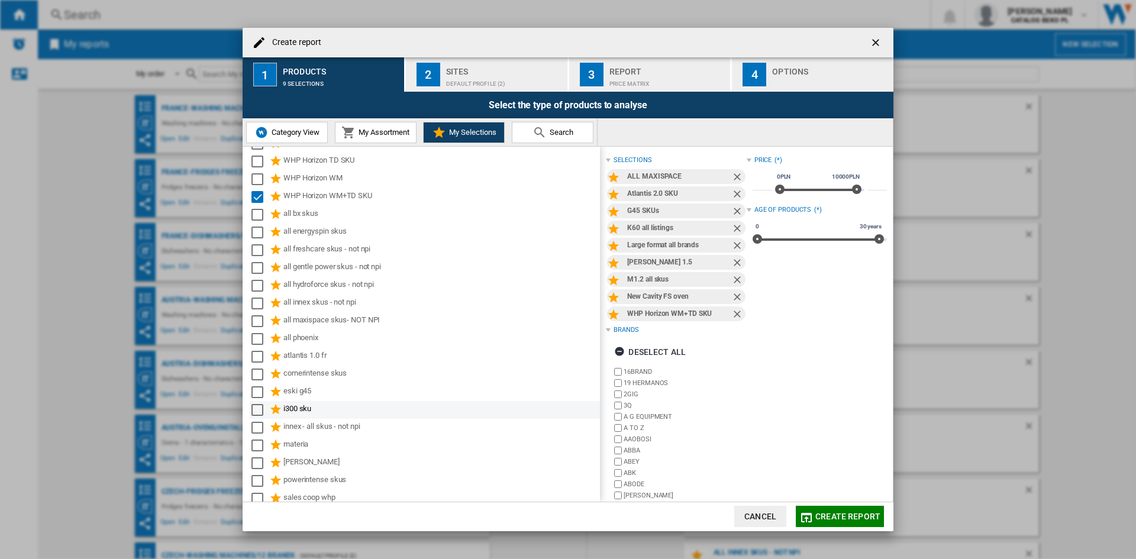
click at [263, 409] on md-checkbox "Select" at bounding box center [260, 410] width 18 height 14
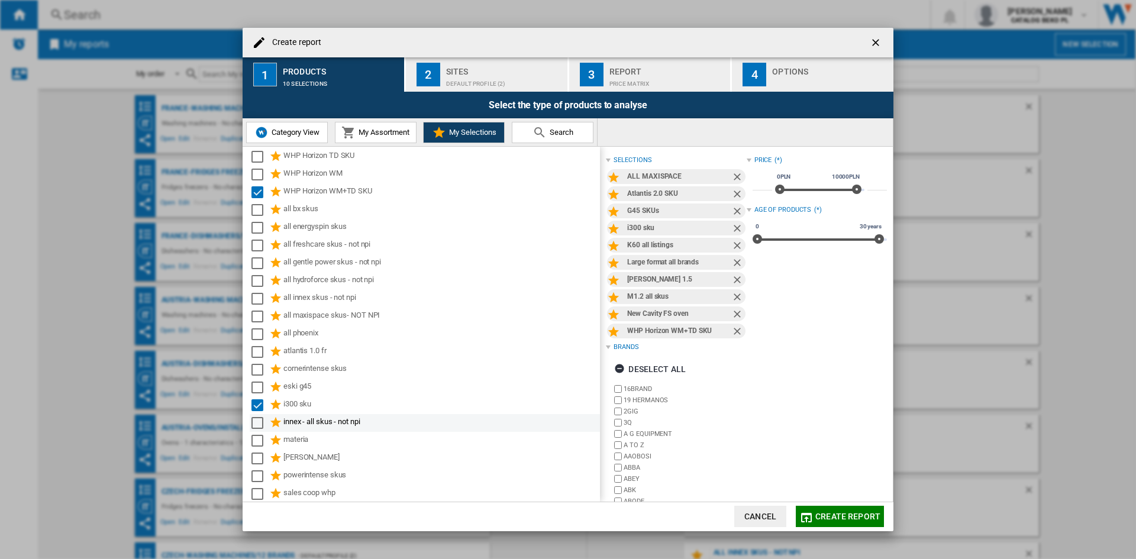
scroll to position [361, 0]
click at [257, 435] on div "Select" at bounding box center [257, 440] width 12 height 12
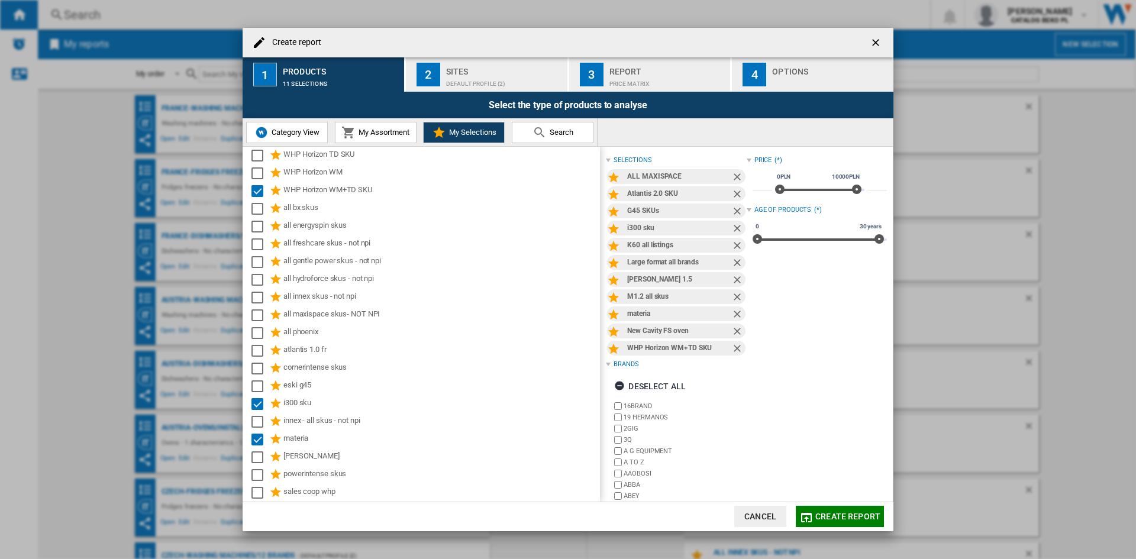
click at [528, 73] on div "Sites" at bounding box center [504, 68] width 117 height 12
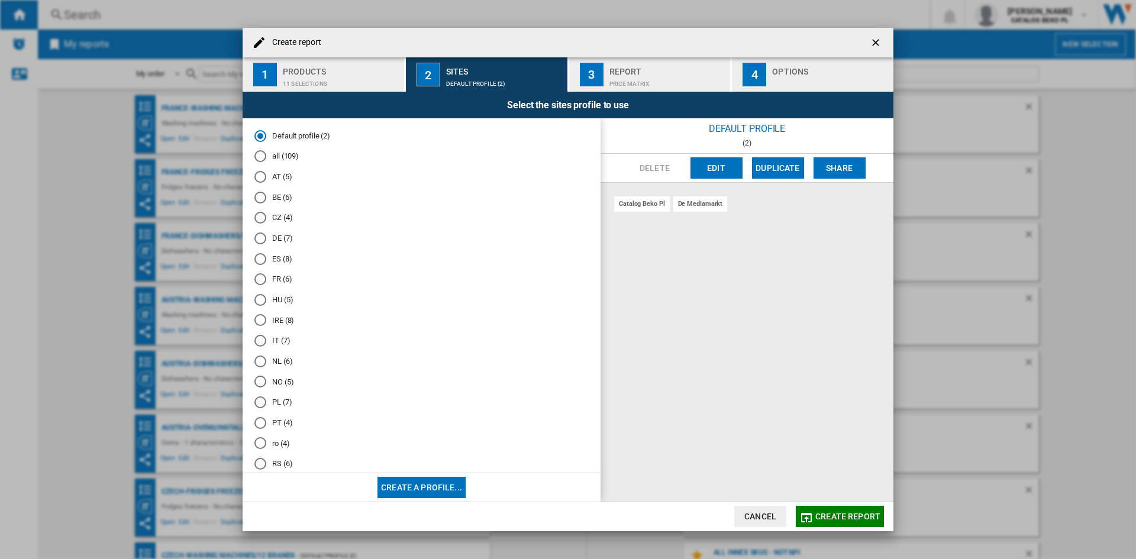
click at [283, 277] on md-radio-button "FR (6)" at bounding box center [421, 279] width 334 height 11
click at [790, 82] on div "button" at bounding box center [830, 81] width 117 height 12
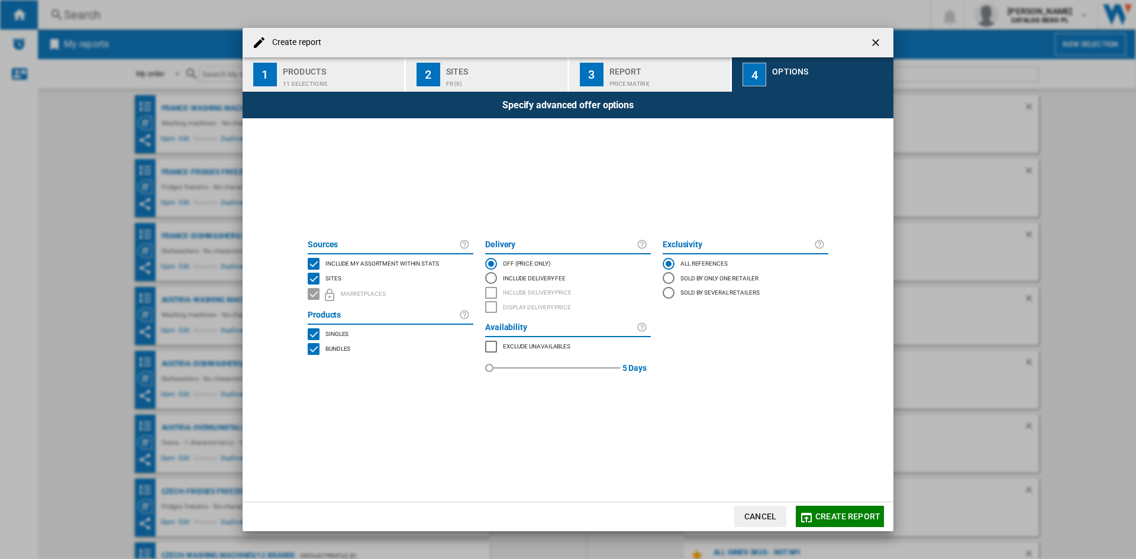
click at [369, 264] on span "Include my assortment within stats" at bounding box center [382, 263] width 114 height 8
click at [848, 508] on button "Create report" at bounding box center [840, 516] width 88 height 21
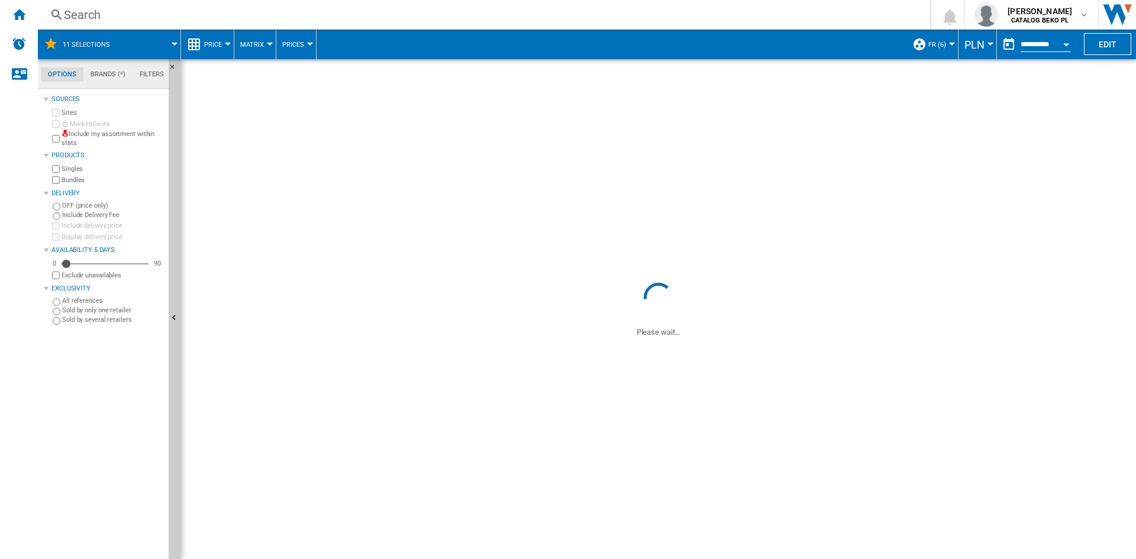
click at [975, 42] on span "PLN" at bounding box center [974, 44] width 20 height 12
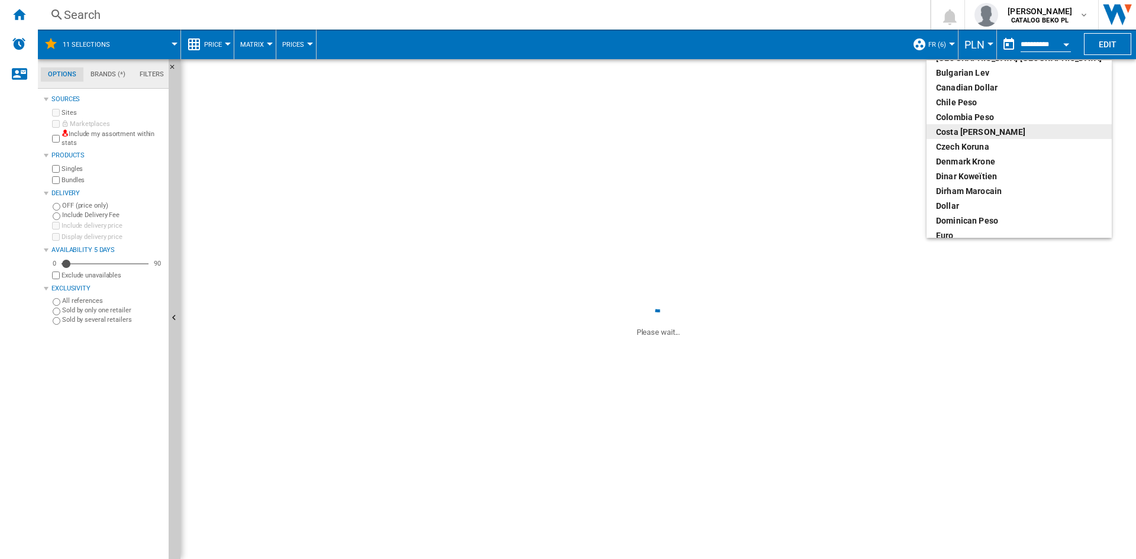
scroll to position [118, 0]
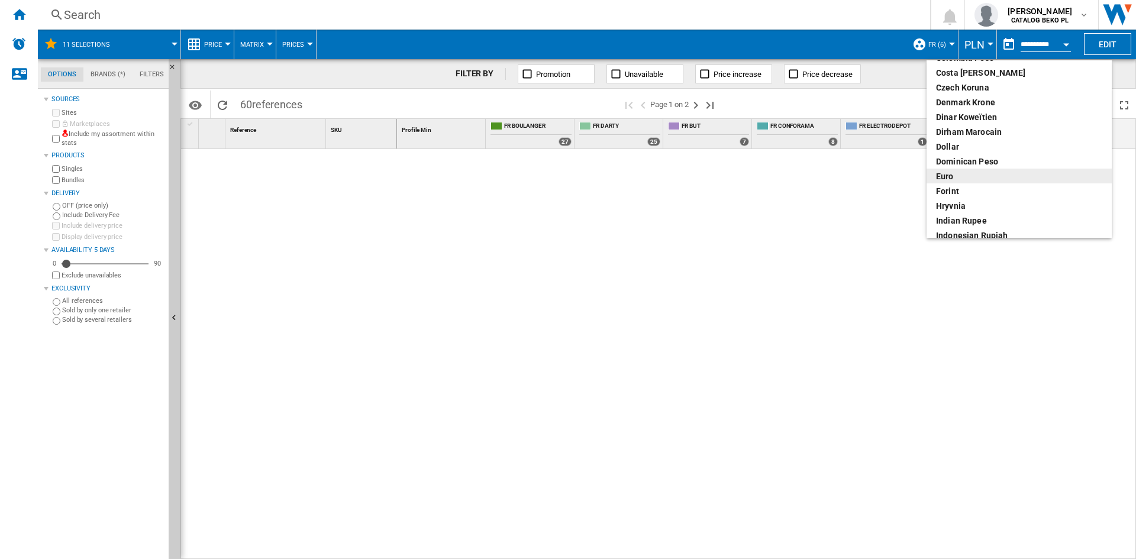
click at [961, 174] on div "euro" at bounding box center [1019, 176] width 166 height 12
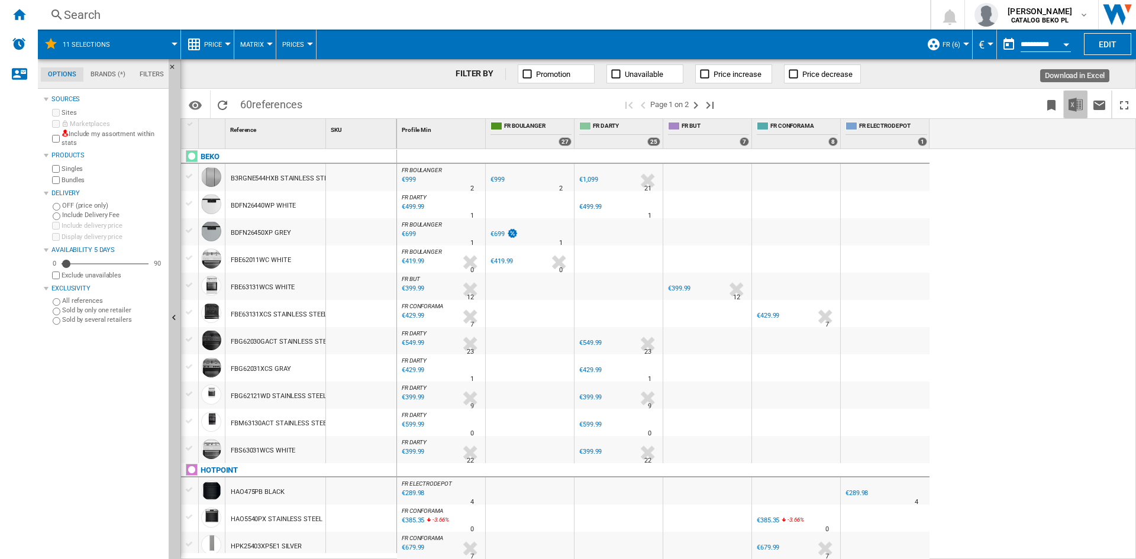
click at [1071, 106] on img "Download in Excel" at bounding box center [1075, 105] width 14 height 14
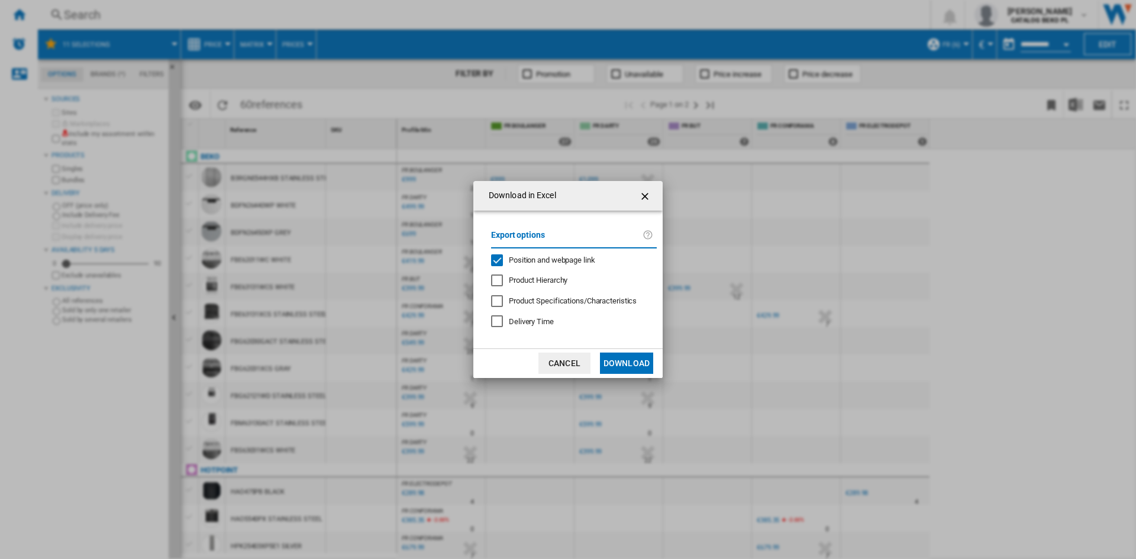
click at [630, 360] on button "Download" at bounding box center [626, 363] width 53 height 21
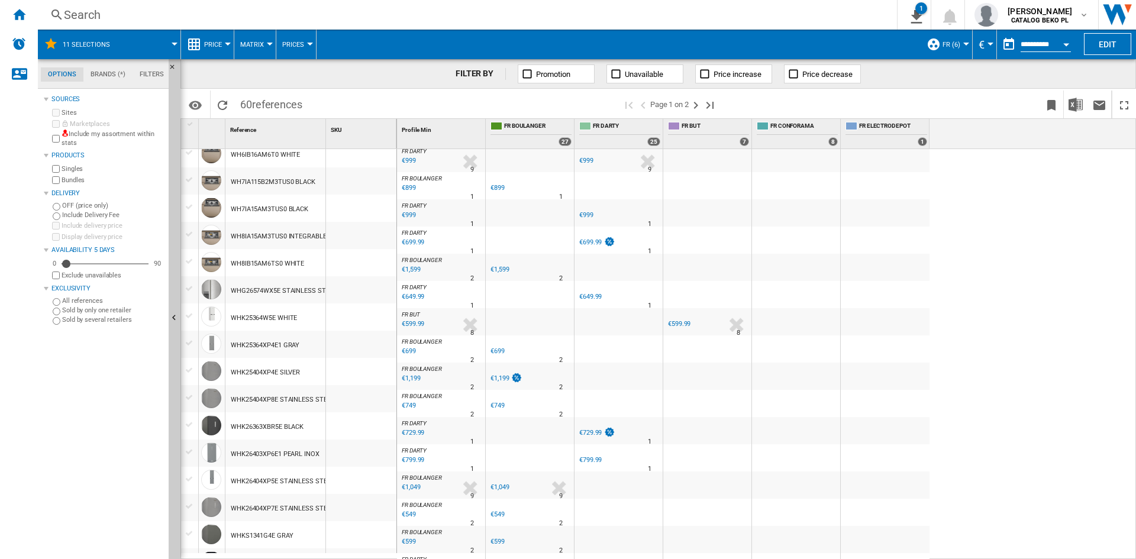
scroll to position [851, 0]
